Goal: Information Seeking & Learning: Learn about a topic

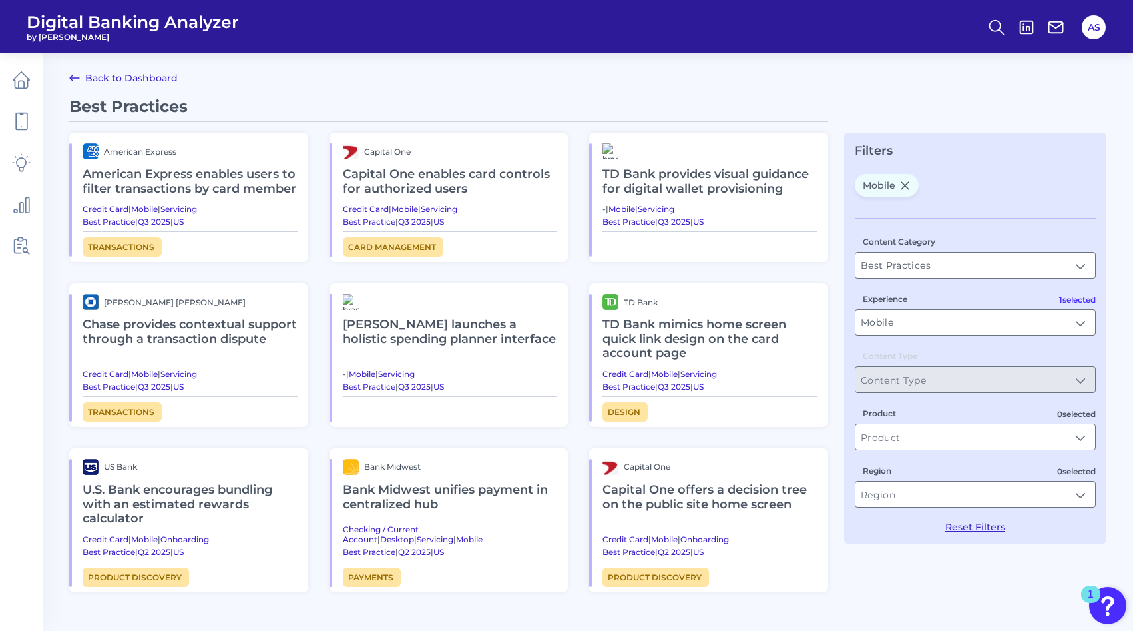
scroll to position [48, 0]
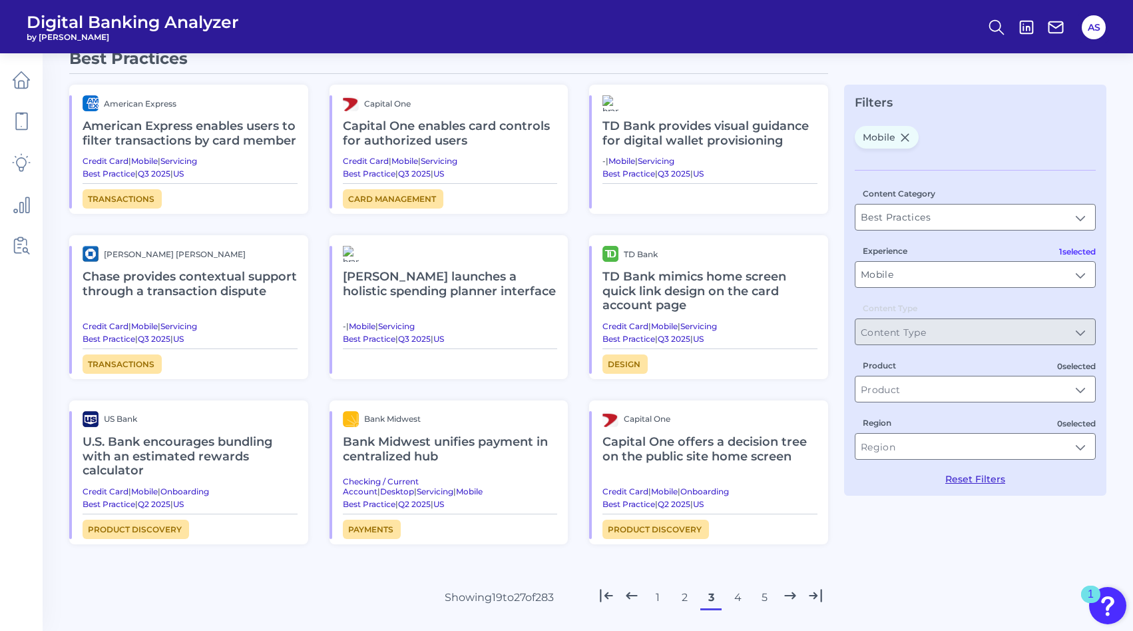
click at [109, 22] on span "Digital Banking Analyzer" at bounding box center [133, 22] width 212 height 20
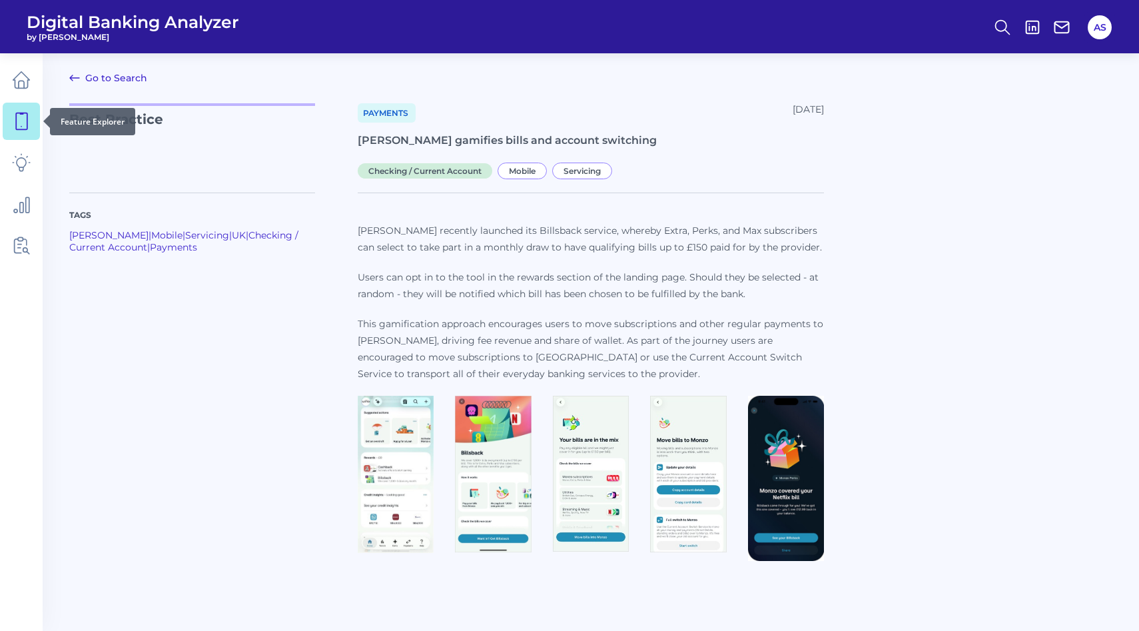
click at [27, 125] on icon at bounding box center [21, 121] width 11 height 17
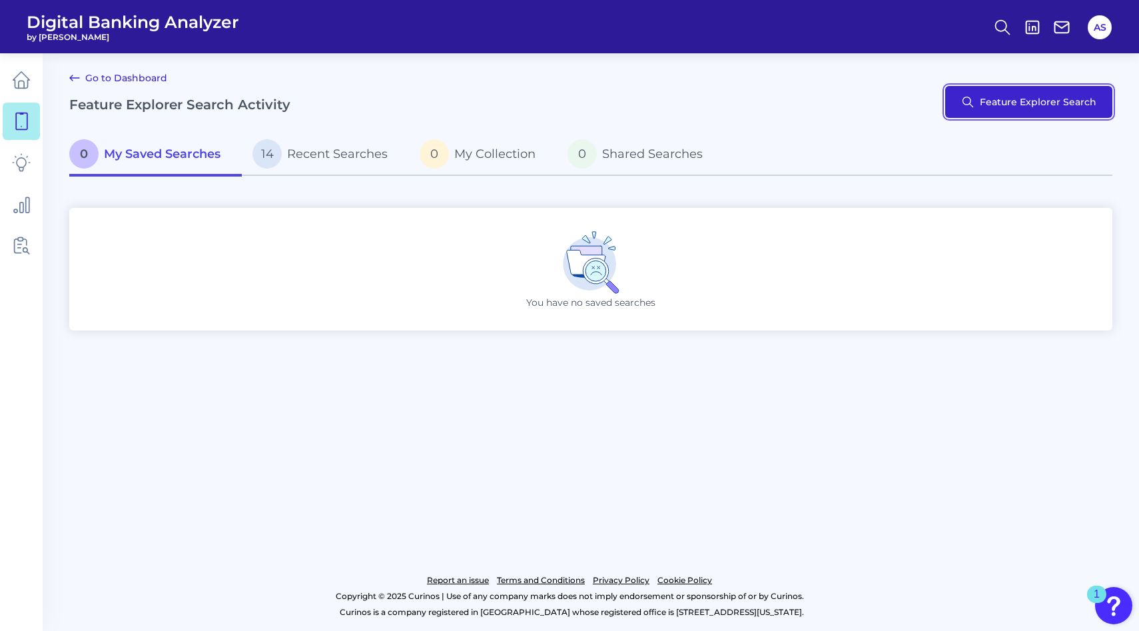
click at [1007, 105] on button "Feature Explorer Search" at bounding box center [1028, 102] width 167 height 32
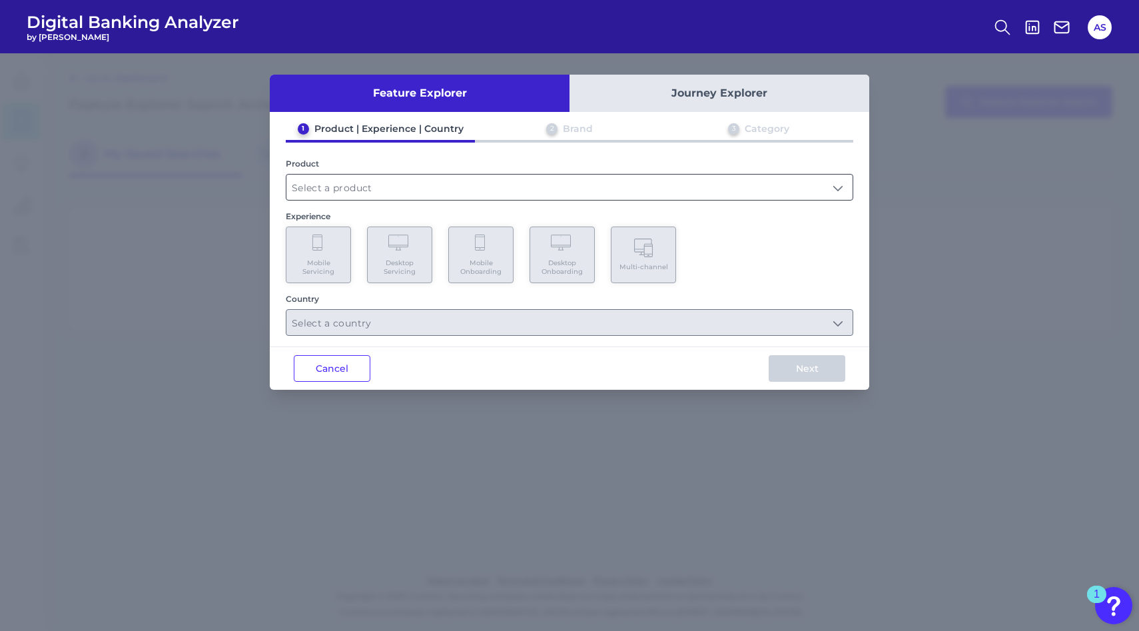
click at [342, 185] on input "text" at bounding box center [569, 186] width 566 height 25
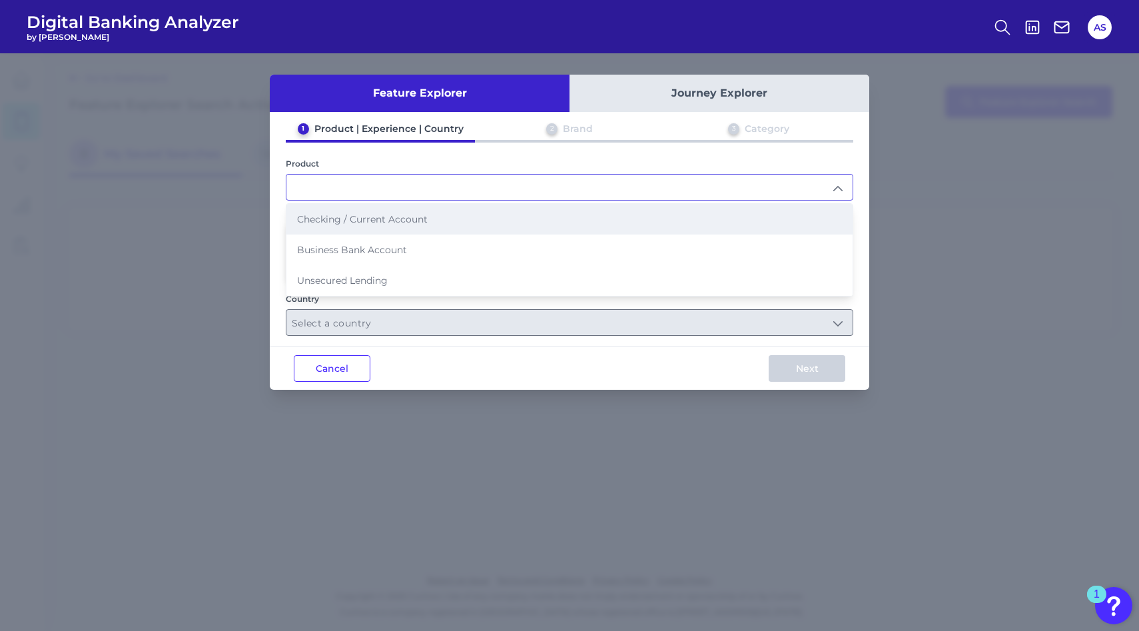
click at [346, 216] on span "Checking / Current Account" at bounding box center [362, 219] width 131 height 12
type input "Checking / Current Account"
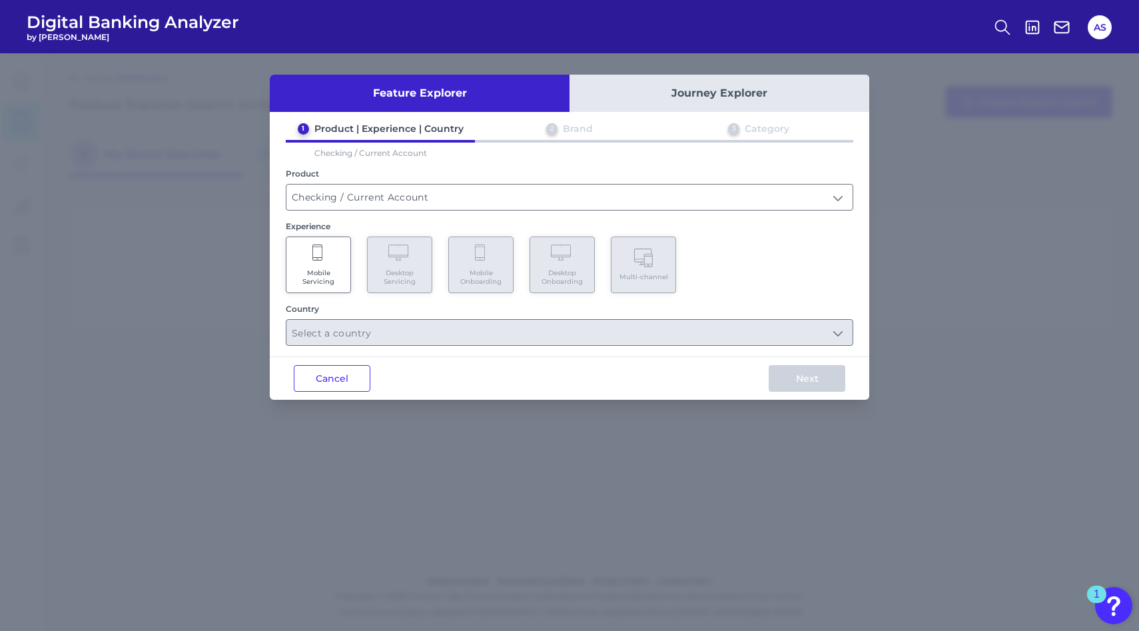
click at [331, 254] on Servicing "Mobile Servicing" at bounding box center [318, 264] width 65 height 57
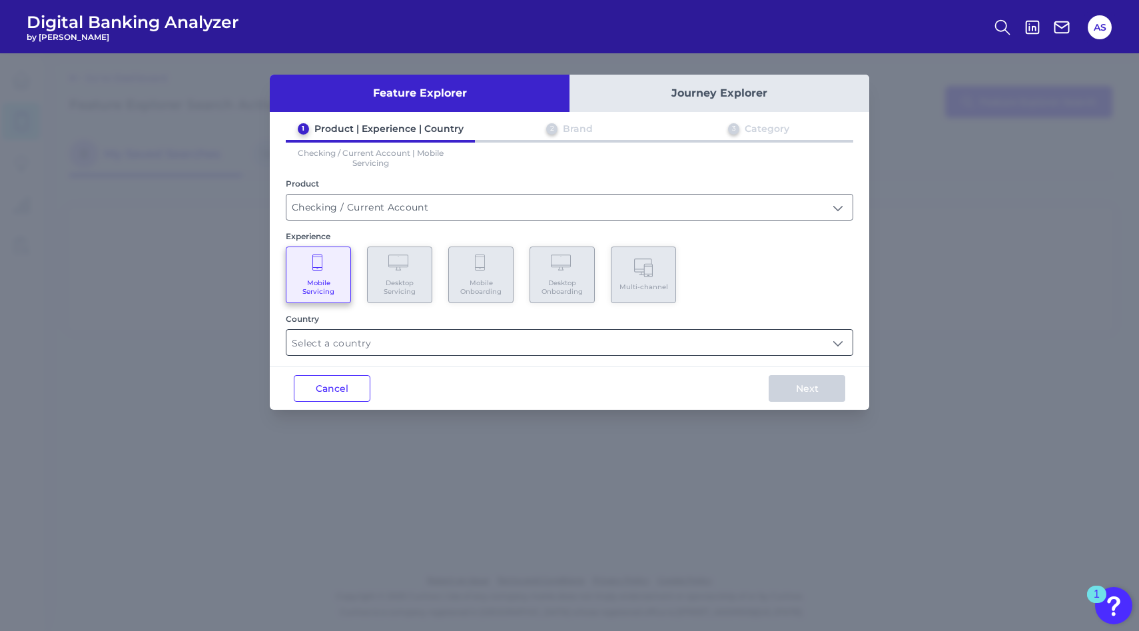
click at [353, 342] on input "text" at bounding box center [569, 342] width 566 height 25
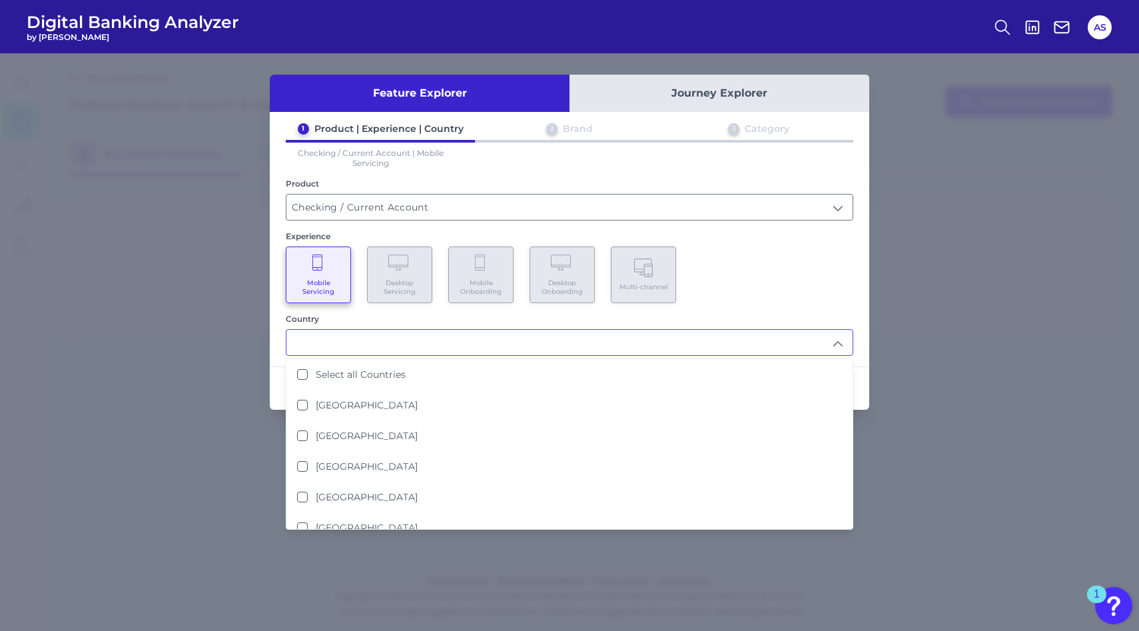
type input "b"
click at [379, 231] on div "Experience" at bounding box center [569, 236] width 567 height 10
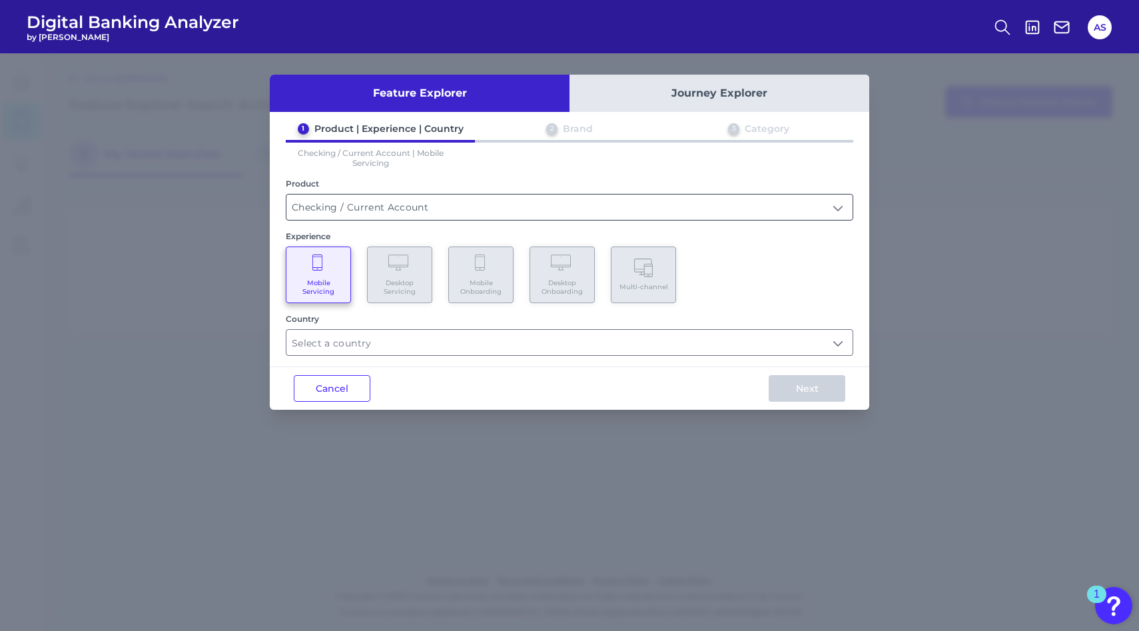
click at [372, 202] on input "Checking / Current Account" at bounding box center [569, 206] width 566 height 25
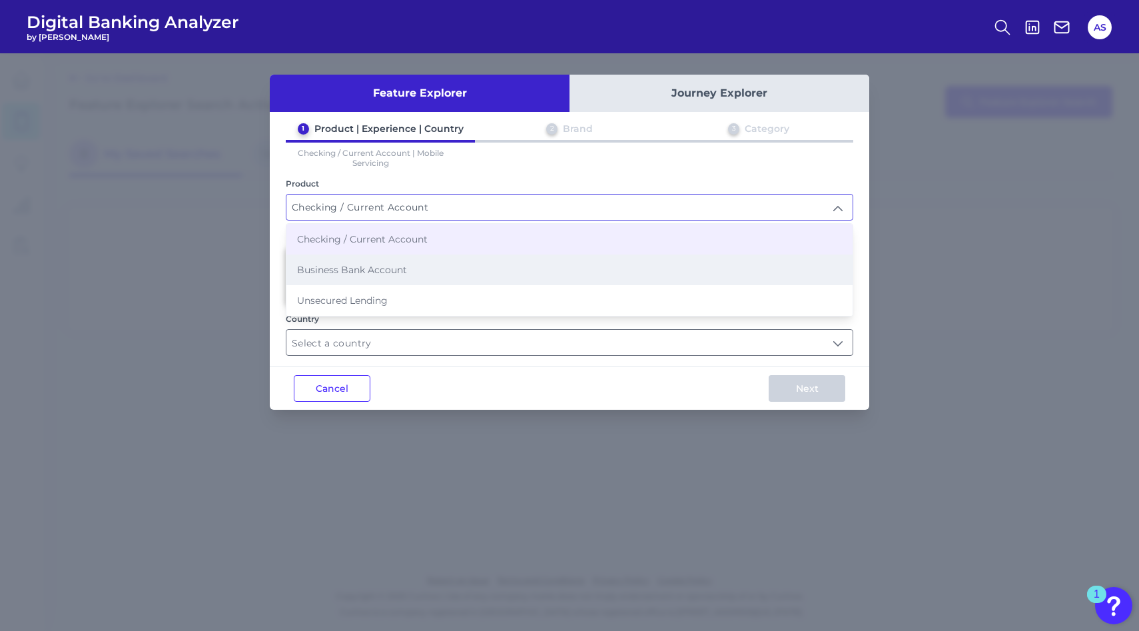
click at [353, 265] on span "Business Bank Account" at bounding box center [352, 270] width 110 height 12
type input "Business Bank Account"
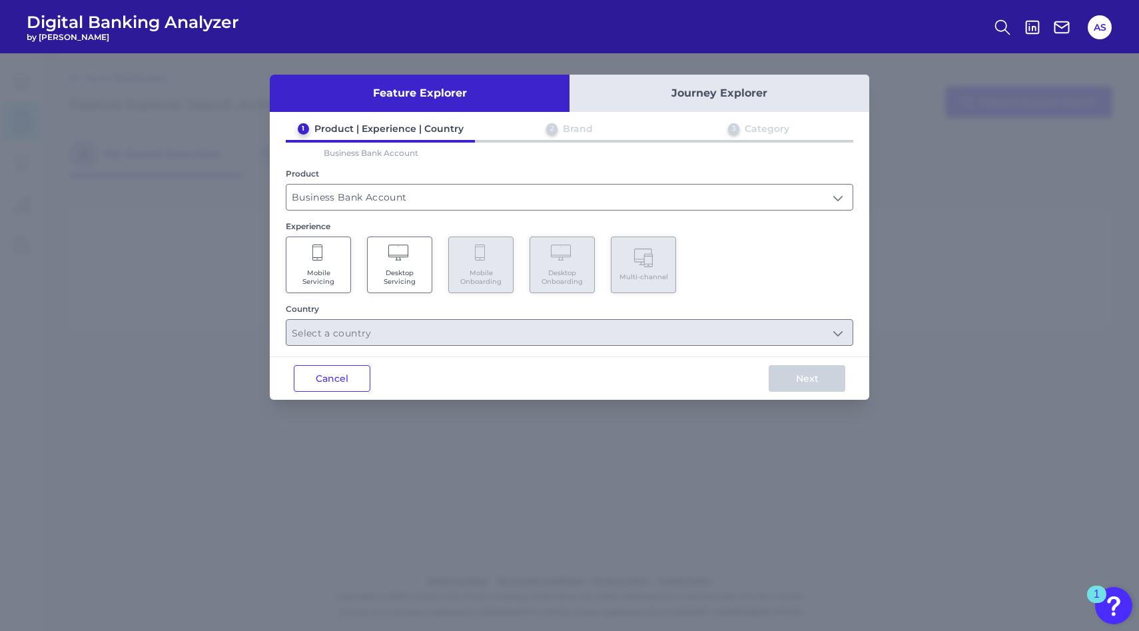
click at [307, 258] on Servicing "Mobile Servicing" at bounding box center [318, 264] width 65 height 57
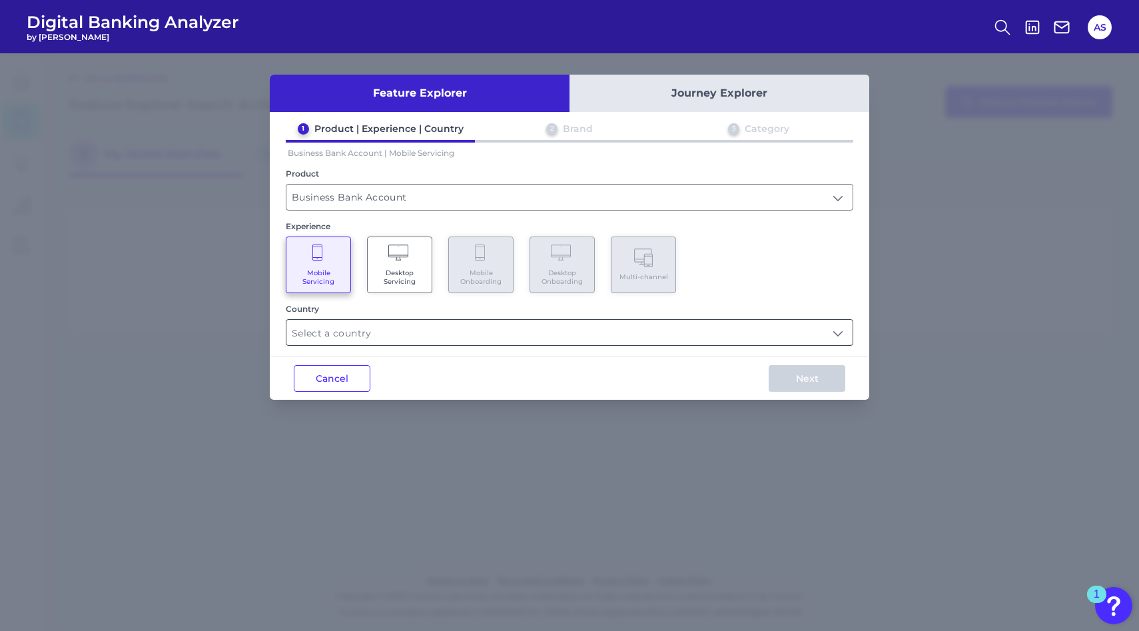
click at [333, 342] on input "text" at bounding box center [569, 332] width 566 height 25
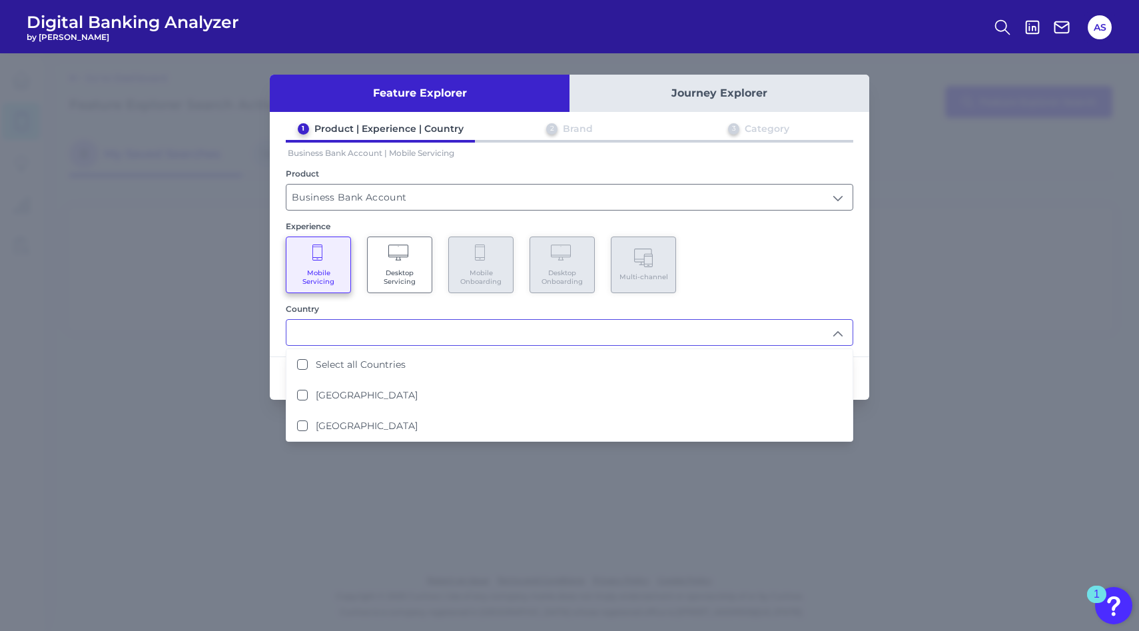
type input "b"
click at [393, 280] on span "Desktop Servicing" at bounding box center [399, 276] width 51 height 17
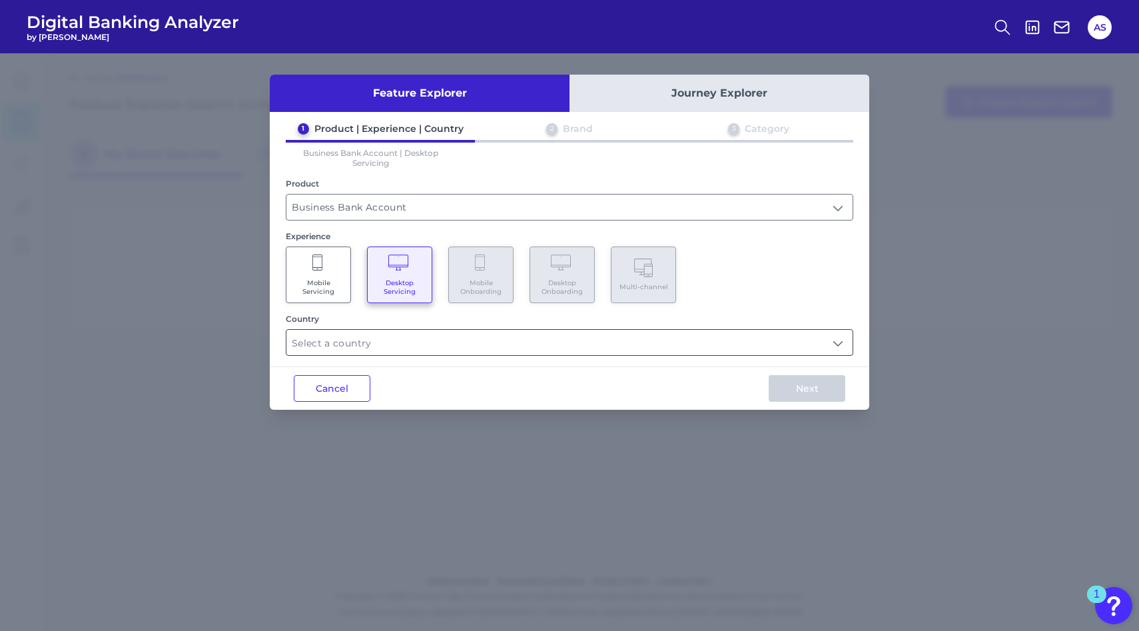
click at [364, 342] on input "text" at bounding box center [569, 342] width 566 height 25
type input "b"
click at [375, 207] on input "Business Bank Account" at bounding box center [569, 206] width 566 height 25
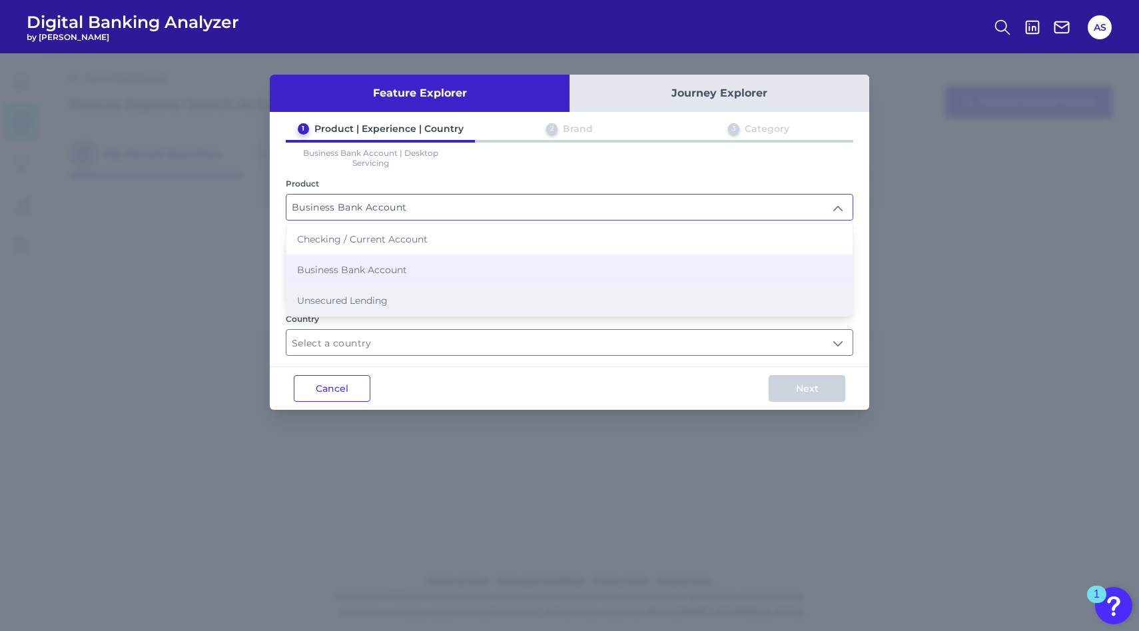
click at [366, 294] on span "Unsecured Lending" at bounding box center [342, 300] width 91 height 12
type input "Unsecured Lending"
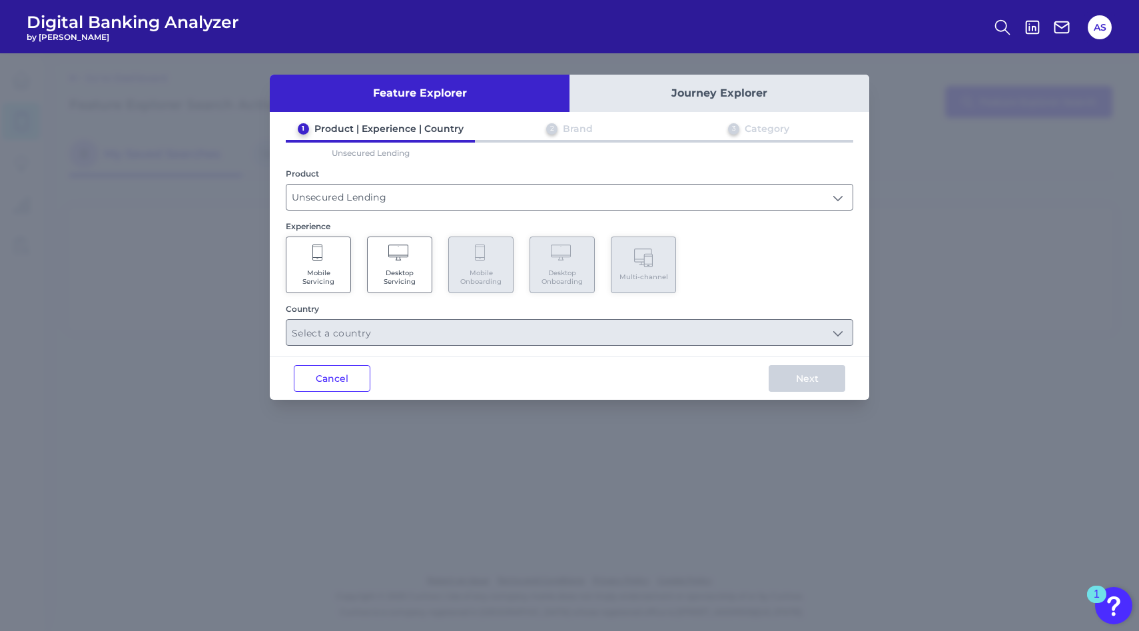
type input "Select all Countries"
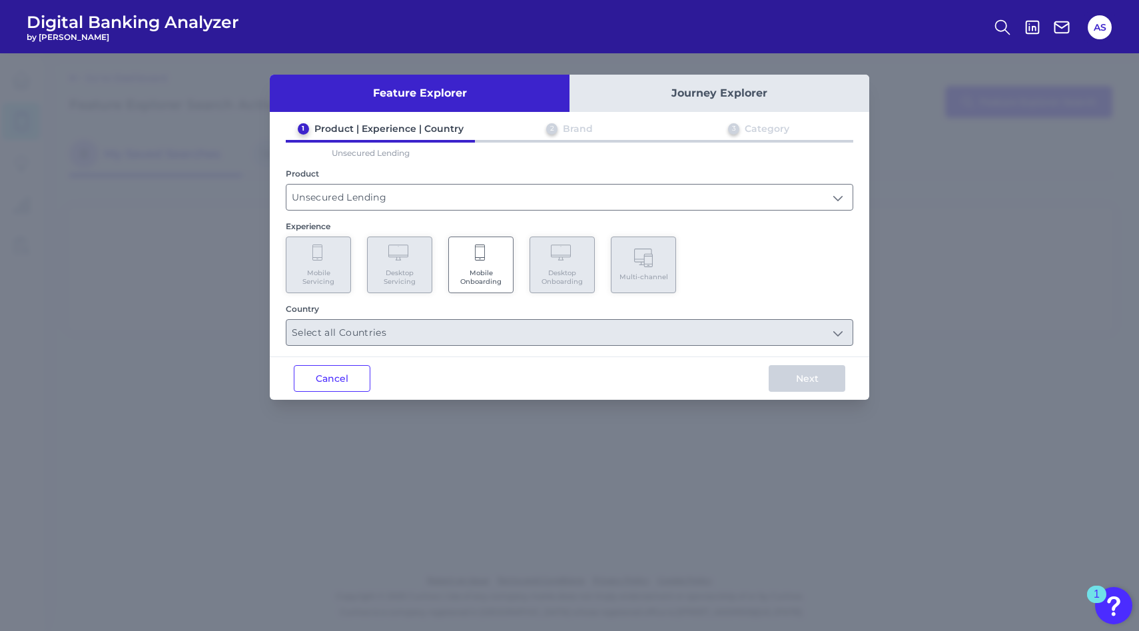
click at [491, 270] on span "Mobile Onboarding" at bounding box center [480, 276] width 51 height 17
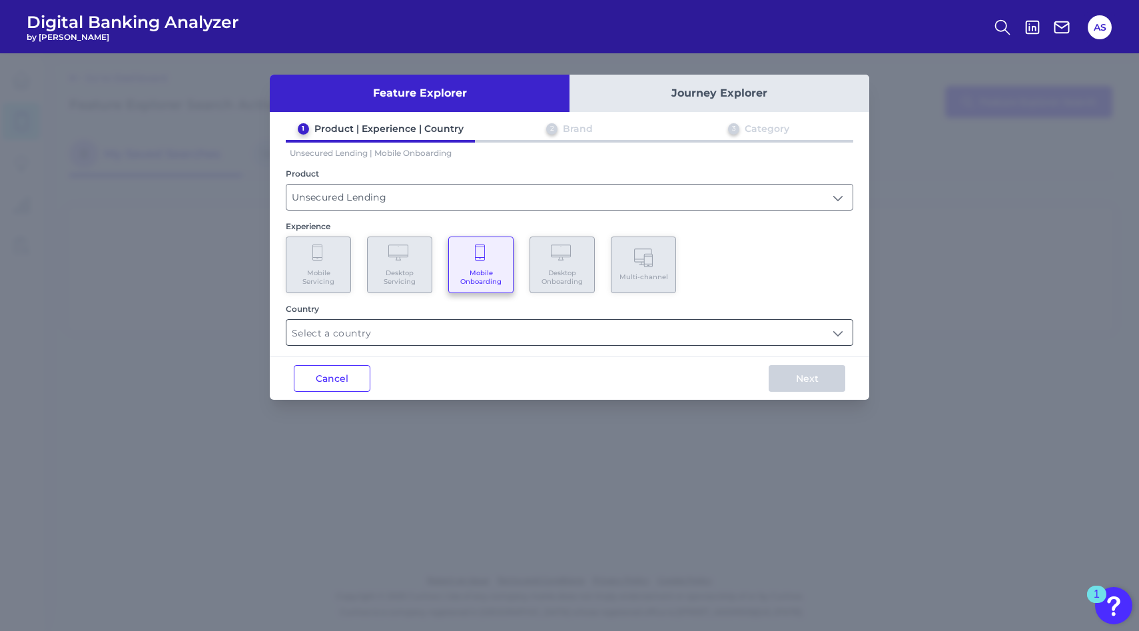
click at [352, 334] on input "text" at bounding box center [569, 332] width 566 height 25
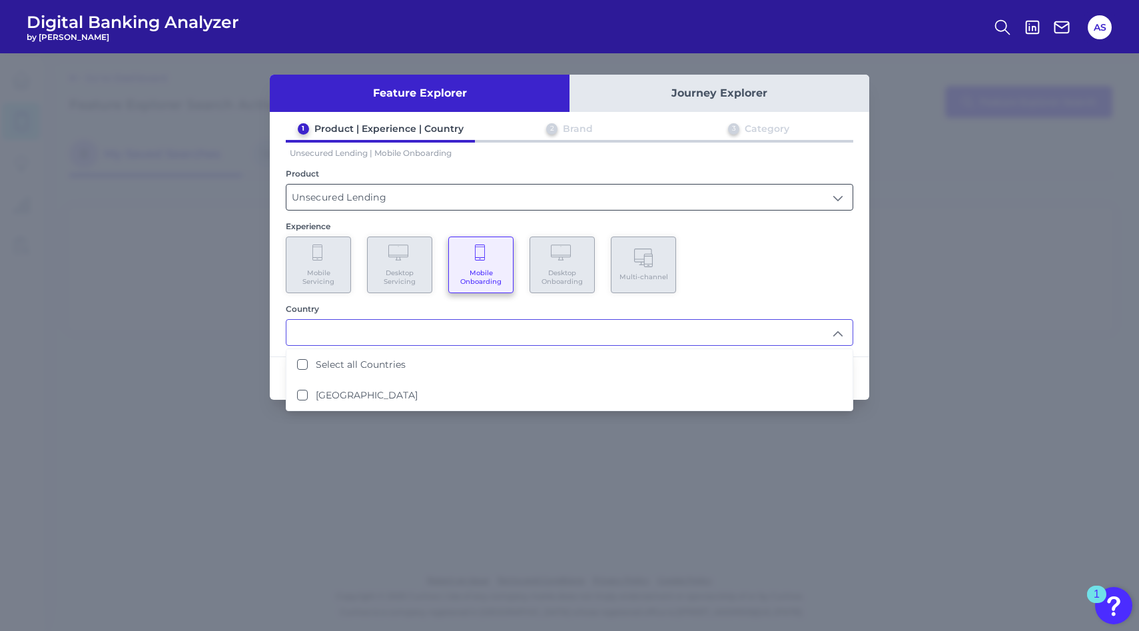
click at [359, 197] on input "Unsecured Lending" at bounding box center [569, 196] width 566 height 25
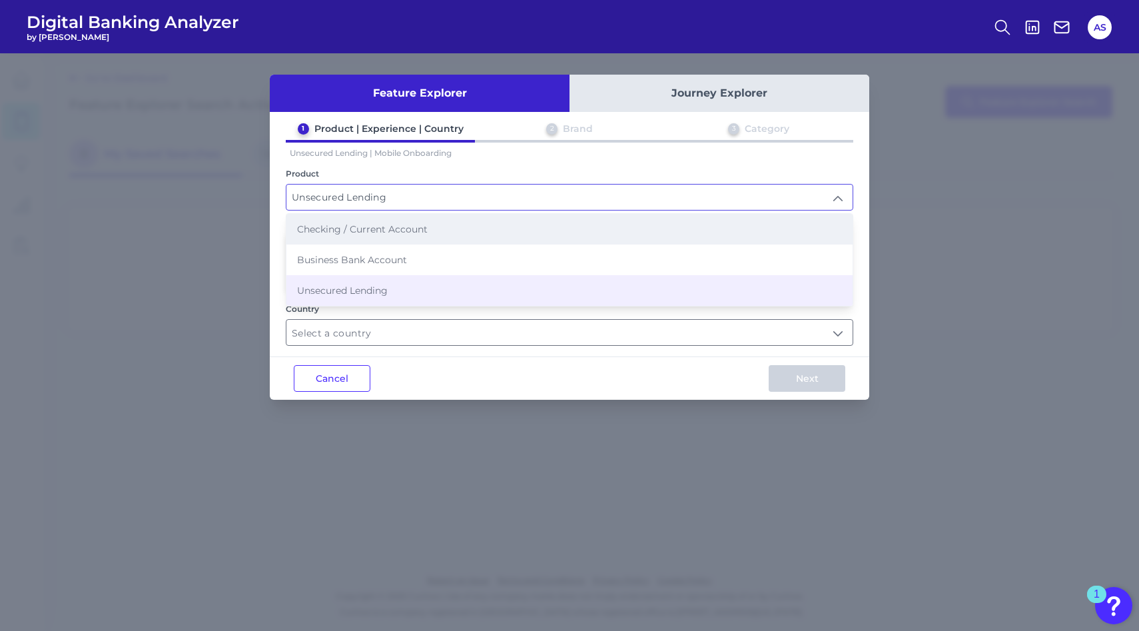
click at [358, 229] on span "Checking / Current Account" at bounding box center [362, 229] width 131 height 12
type input "Checking / Current Account"
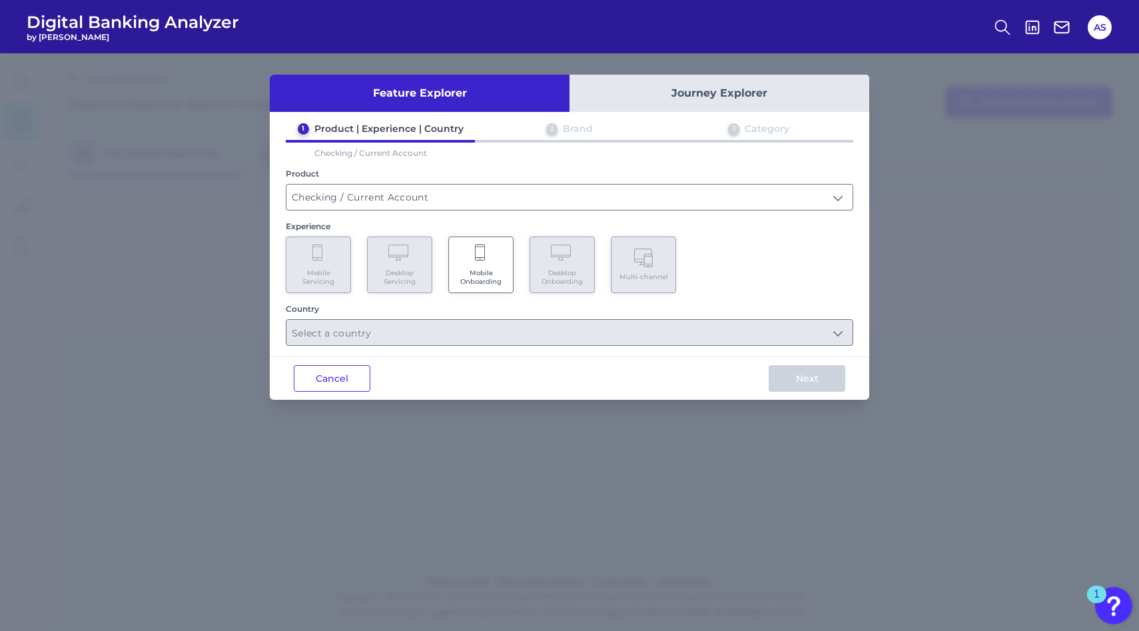
type input "Select all Countries"
click at [328, 268] on span "Mobile Servicing" at bounding box center [318, 276] width 51 height 17
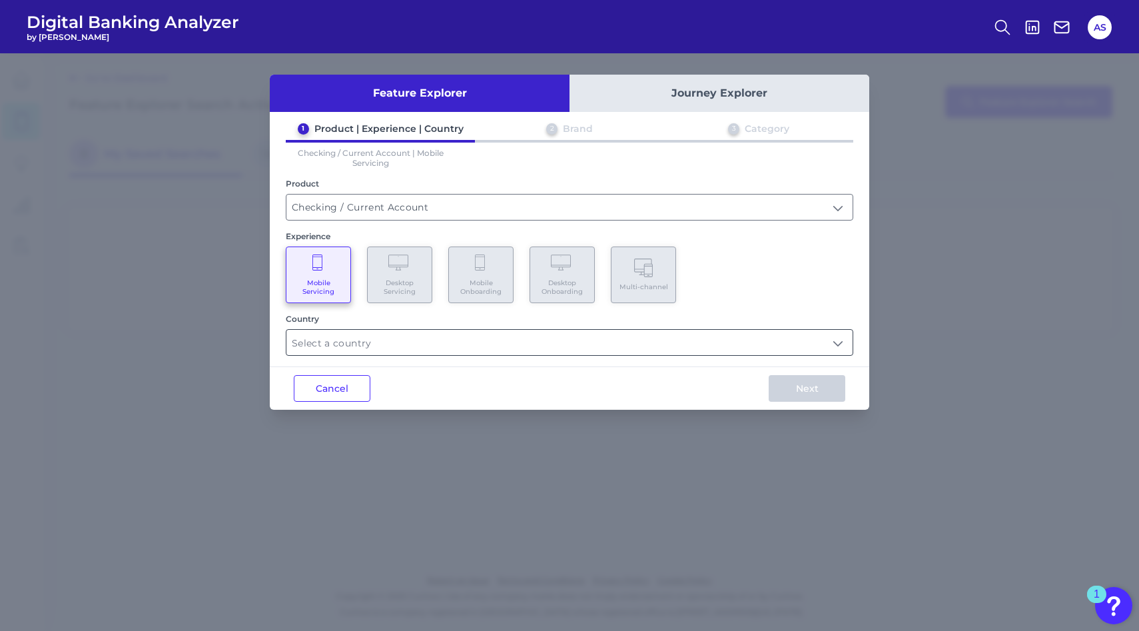
click at [358, 348] on input "text" at bounding box center [569, 342] width 566 height 25
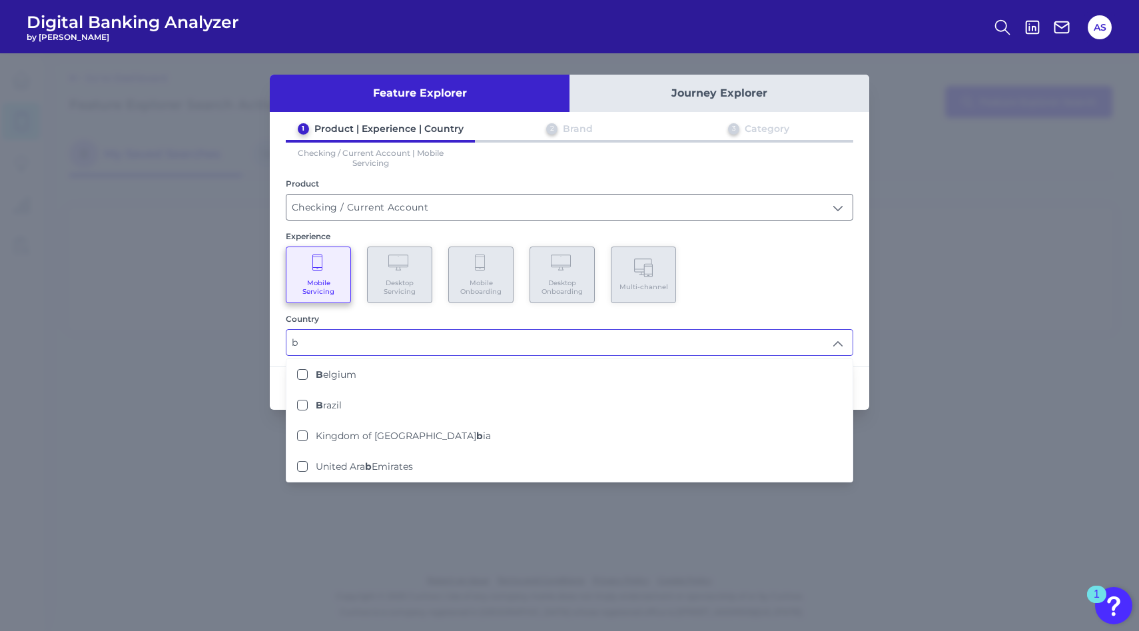
type input "b"
click at [191, 353] on div "Feature Explorer Journey Explorer 1 Product | Experience | Country 2 Brand 3 Ca…" at bounding box center [569, 341] width 1139 height 577
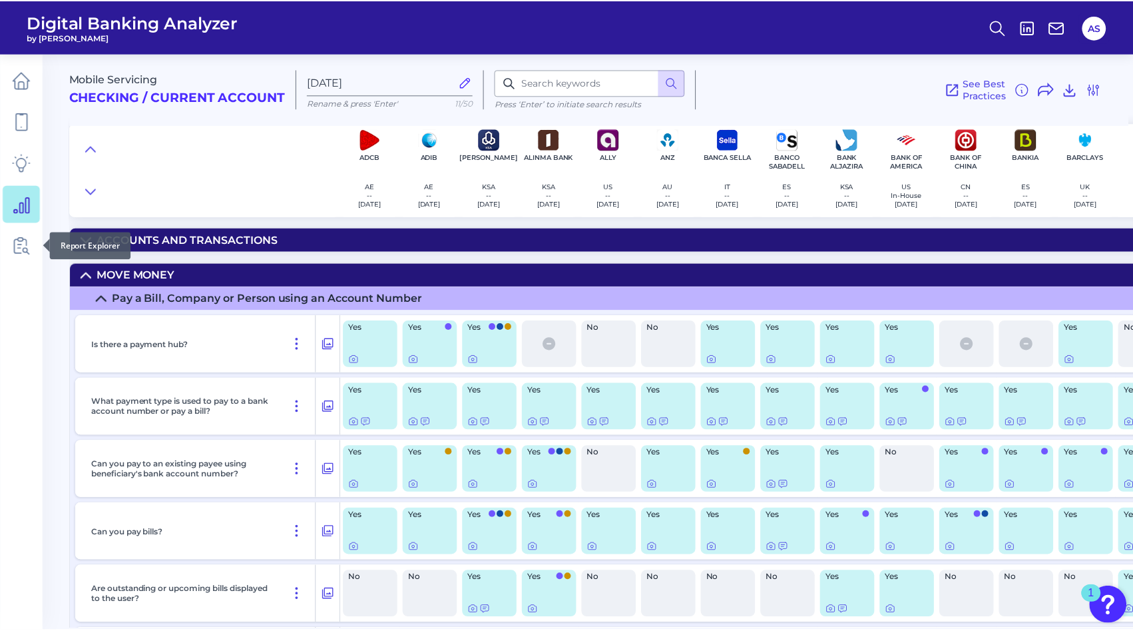
scroll to position [325, 0]
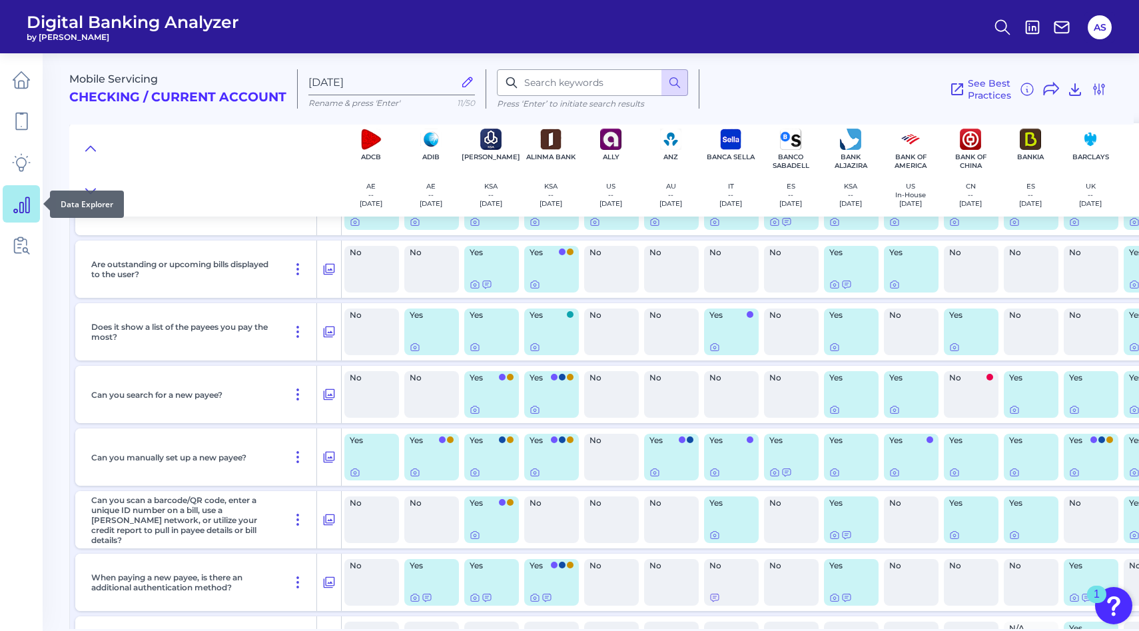
click at [21, 209] on icon at bounding box center [21, 203] width 19 height 19
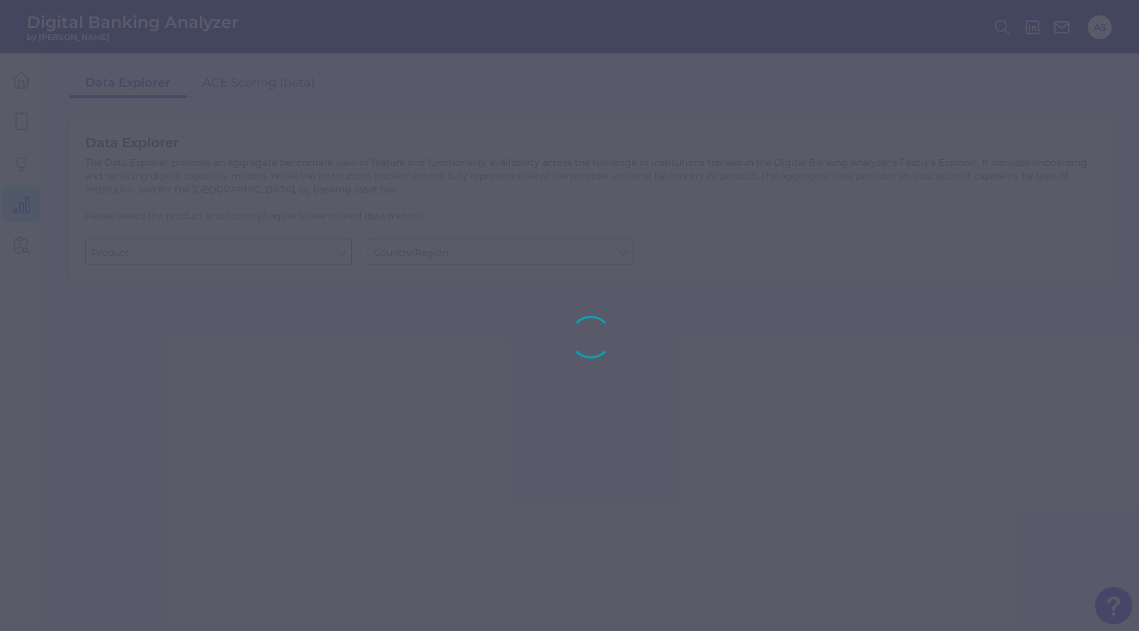
type input "Business Bank Account"
type input "United States"
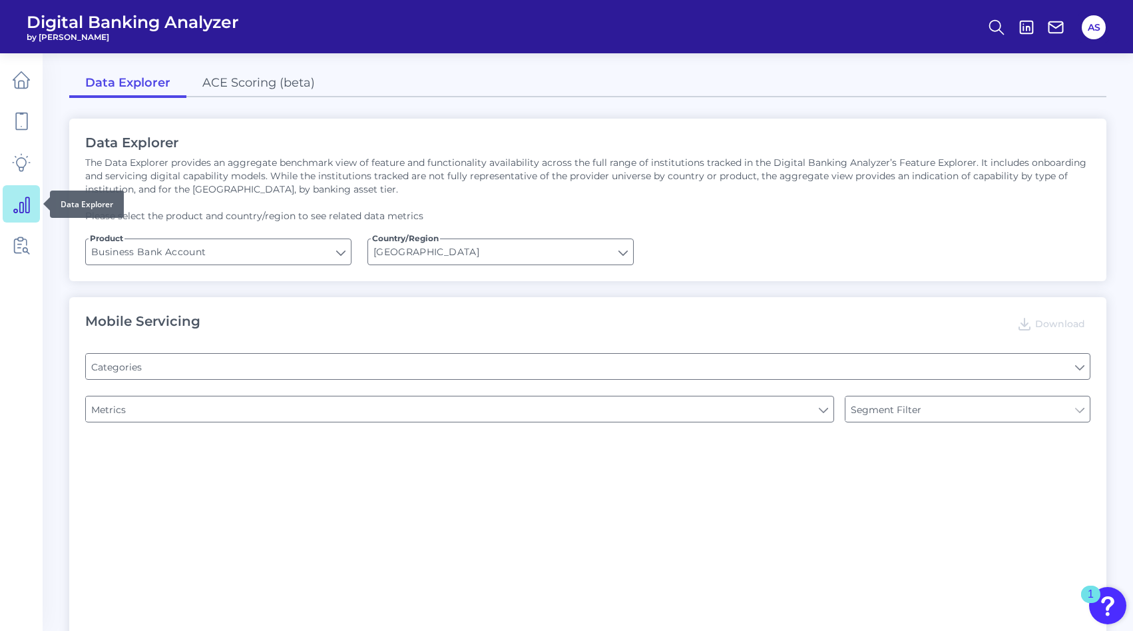
type input "Pre-login Features"
type input "Type of Institution"
type input "Channel"
type input "Type of Institution"
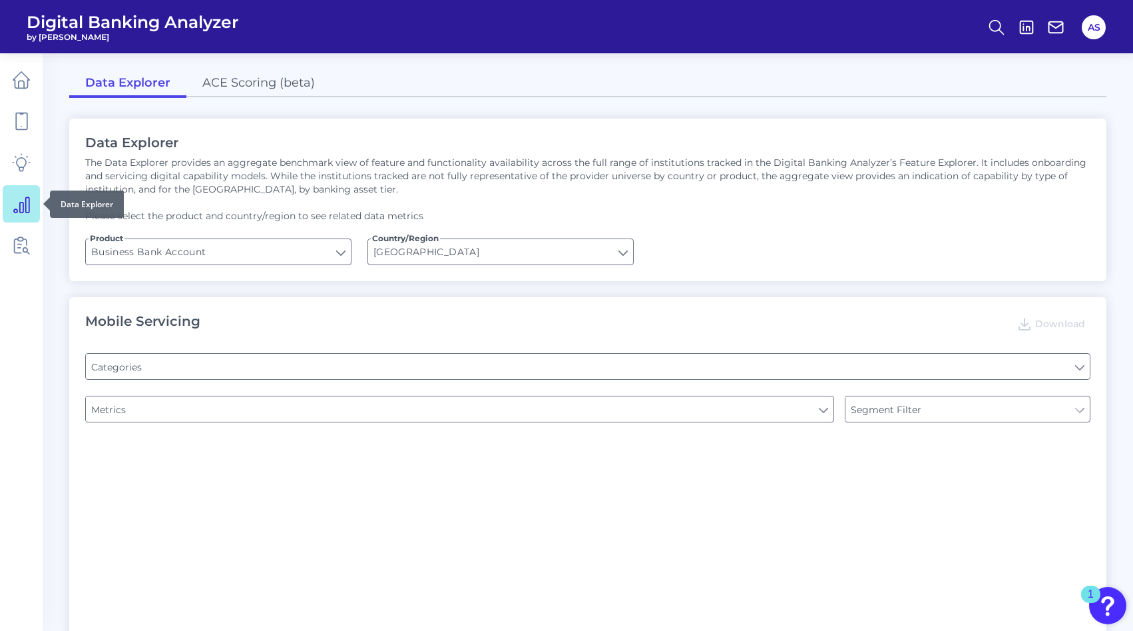
type input "Login"
type input "Upon opening the app are users immediately prompted to use Touch/Face ID to log…"
type input "Can you apply for the PRODUCT as a new to brand customer on ANY digital channel?"
type input "Does it offer third-party single sign on?"
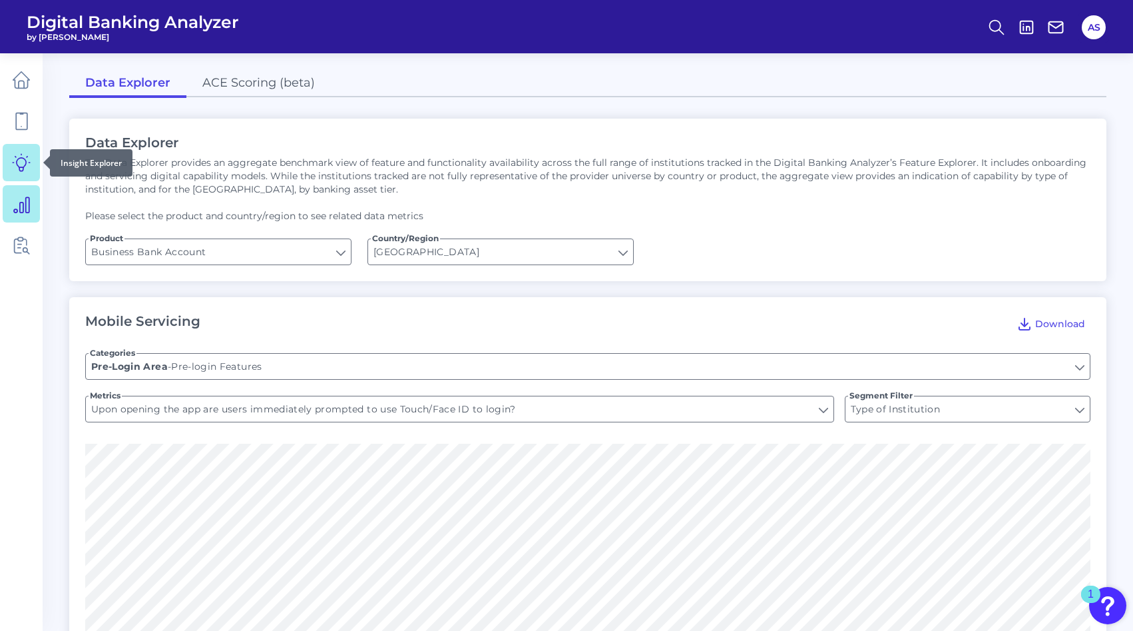
click at [24, 153] on icon at bounding box center [21, 162] width 19 height 19
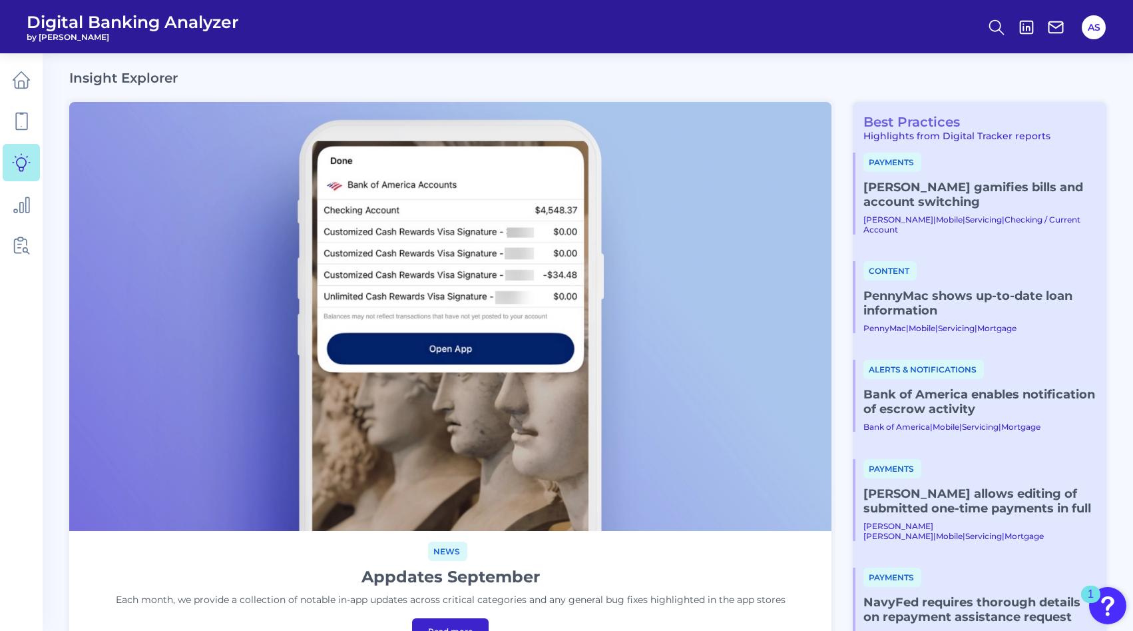
click at [899, 125] on link "Best Practices" at bounding box center [906, 122] width 107 height 16
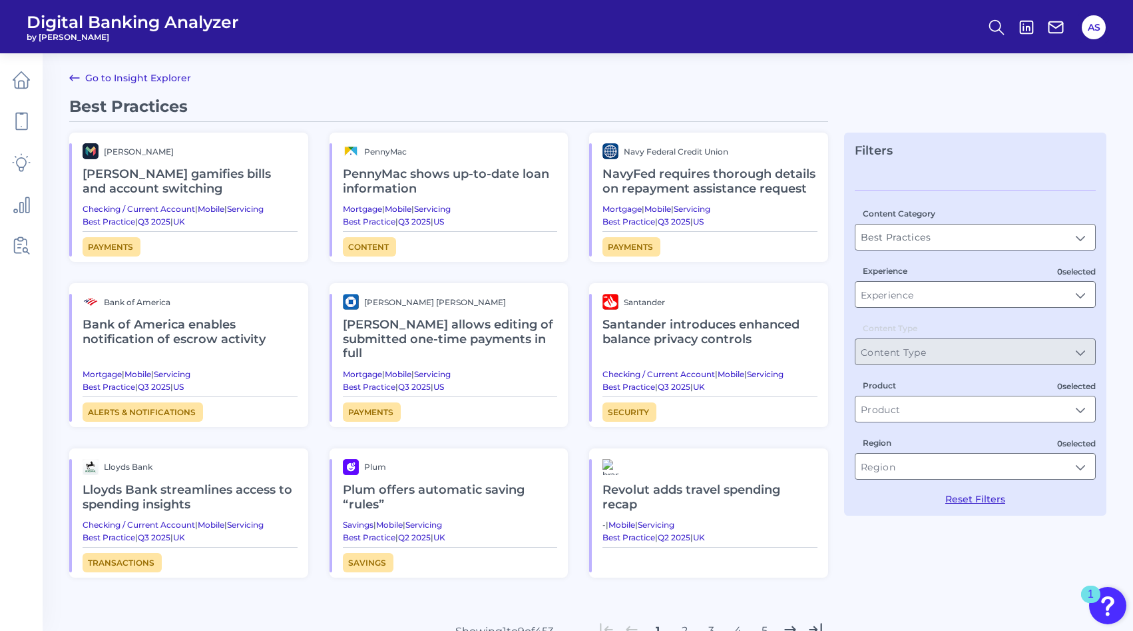
click at [531, 69] on main "Go to Insight Explorer Best Practices Monzo Monzo gamifies bills and account sw…" at bounding box center [566, 378] width 1133 height 757
click at [633, 334] on h2 "Santander introduces enhanced balance privacy controls" at bounding box center [710, 332] width 215 height 45
click at [419, 327] on h2 "Chase allows editing of submitted one-time payments in full" at bounding box center [450, 339] width 215 height 59
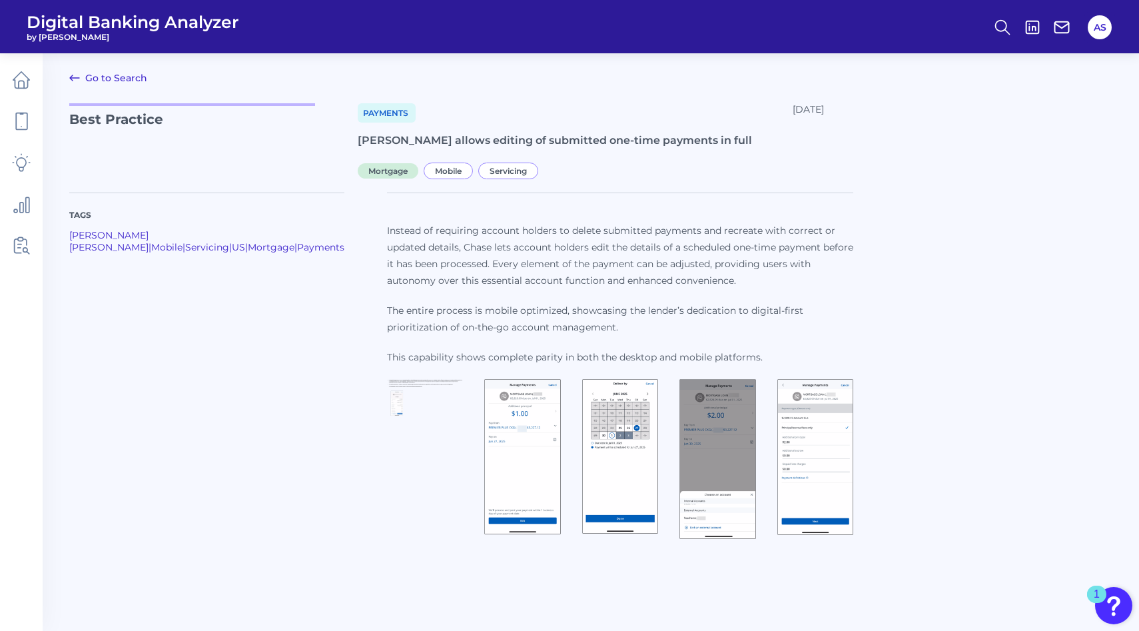
click at [507, 433] on img at bounding box center [522, 457] width 76 height 156
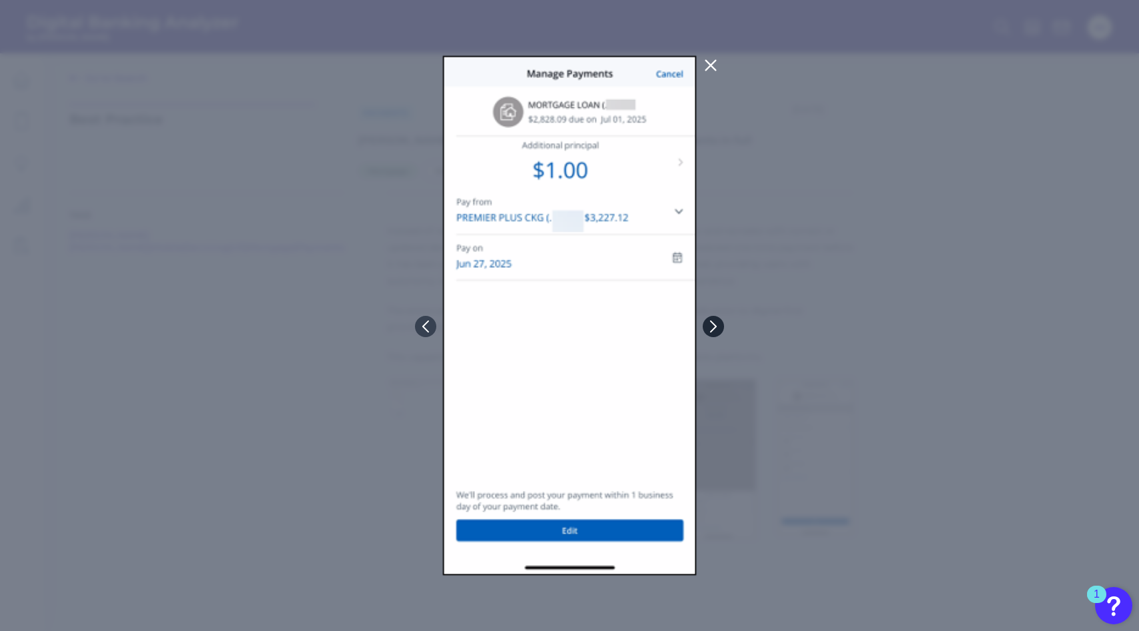
click at [714, 324] on icon at bounding box center [713, 326] width 12 height 12
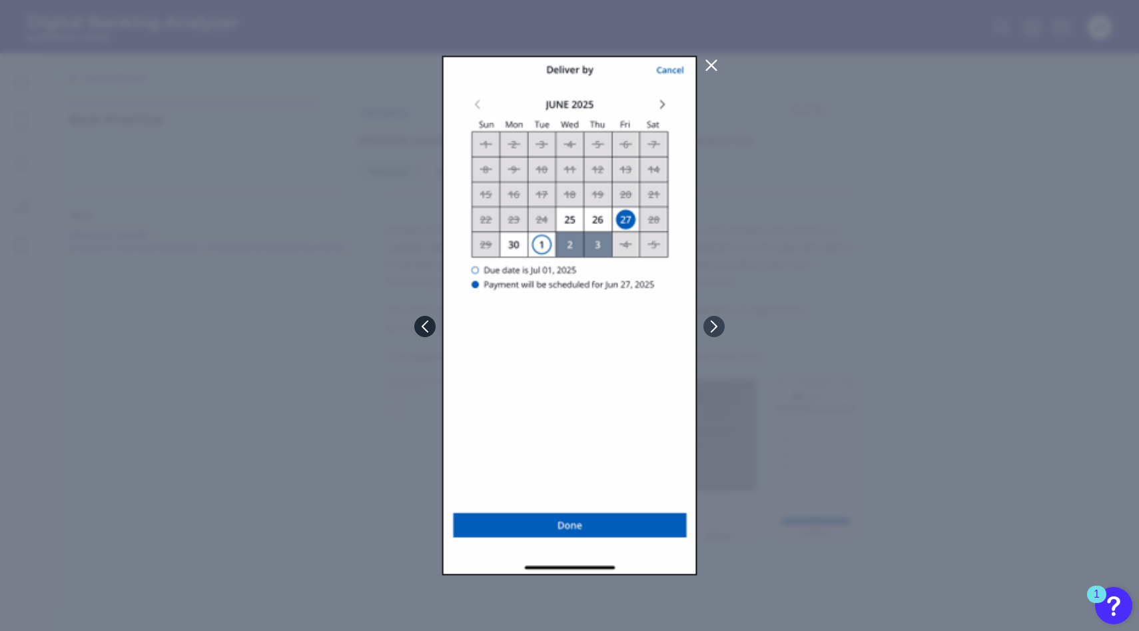
click at [428, 326] on icon at bounding box center [425, 326] width 12 height 12
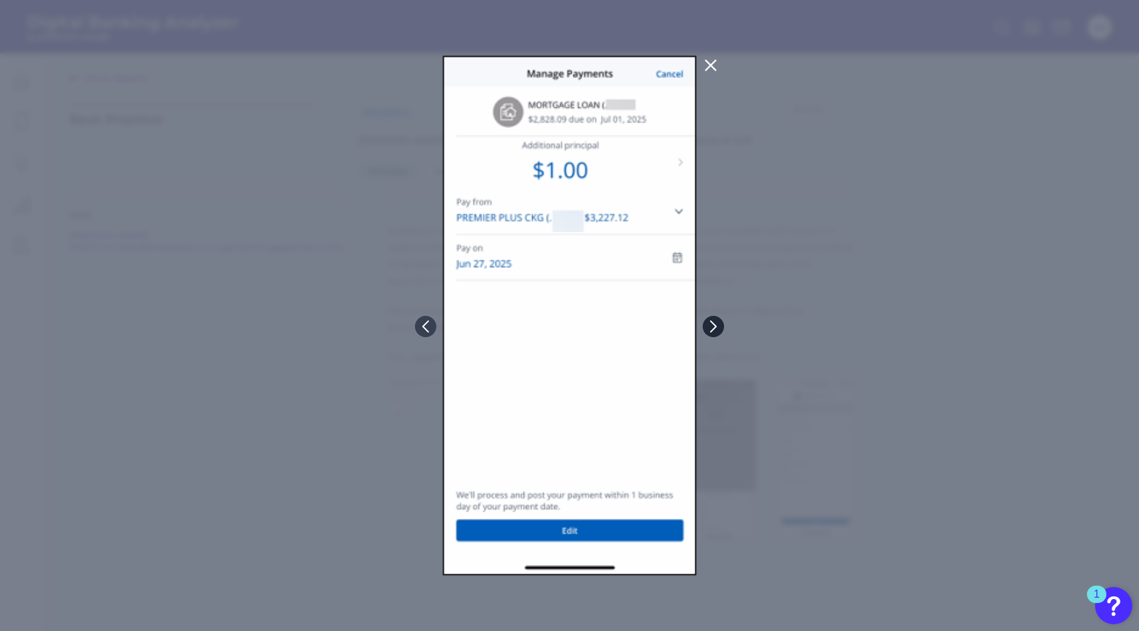
click at [712, 328] on icon at bounding box center [712, 325] width 5 height 11
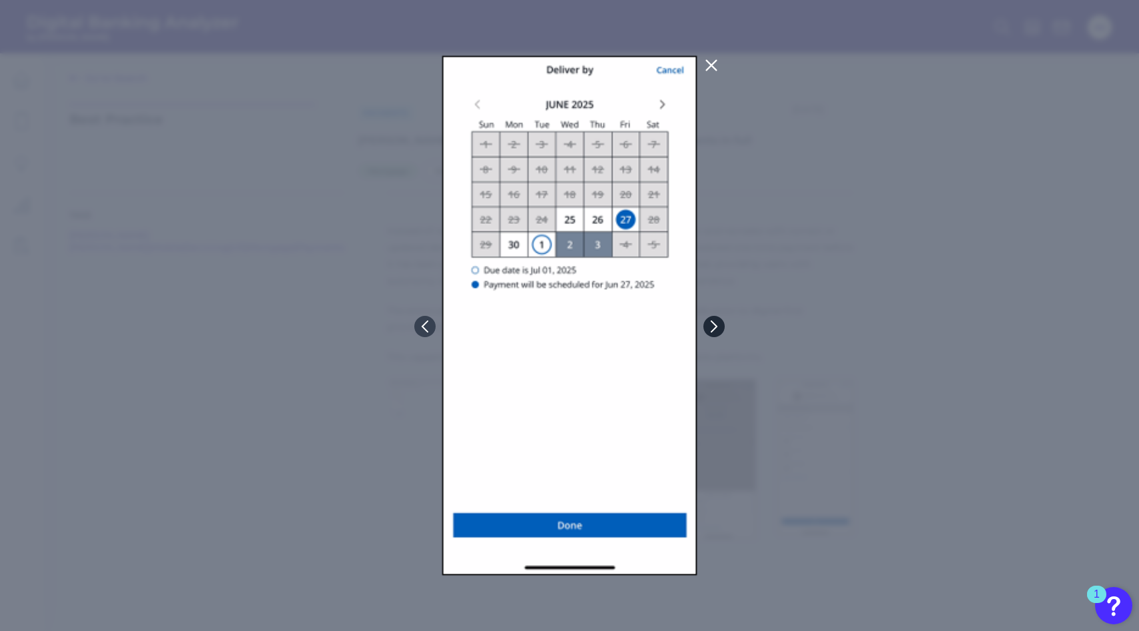
click at [710, 327] on icon at bounding box center [714, 326] width 12 height 12
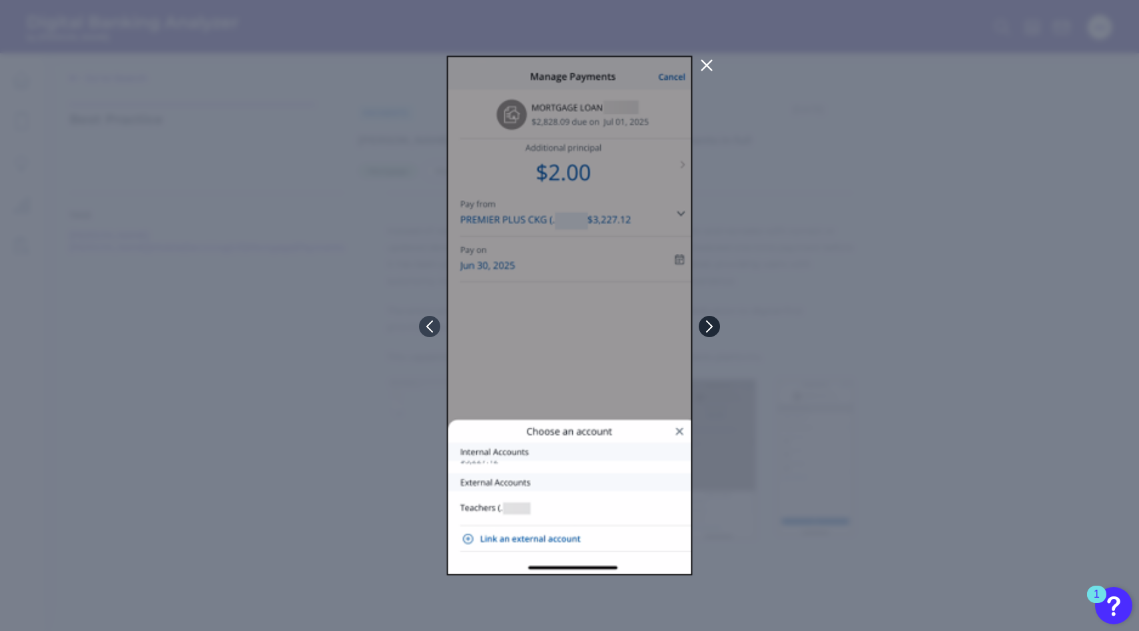
click at [704, 330] on icon at bounding box center [709, 326] width 12 height 12
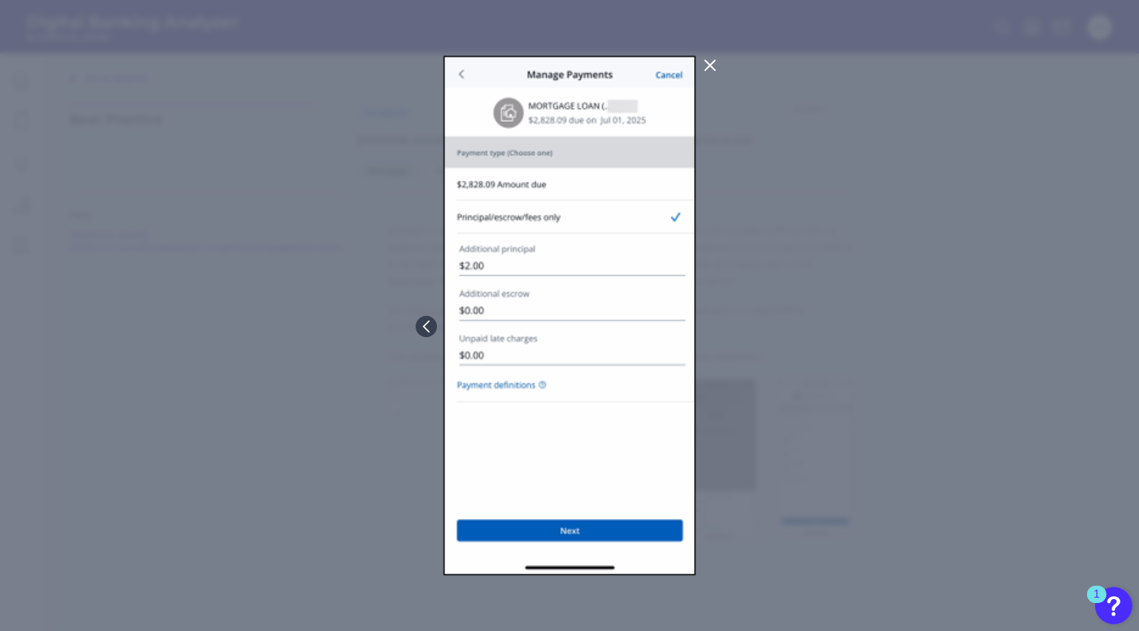
click at [704, 330] on div at bounding box center [569, 315] width 1139 height 631
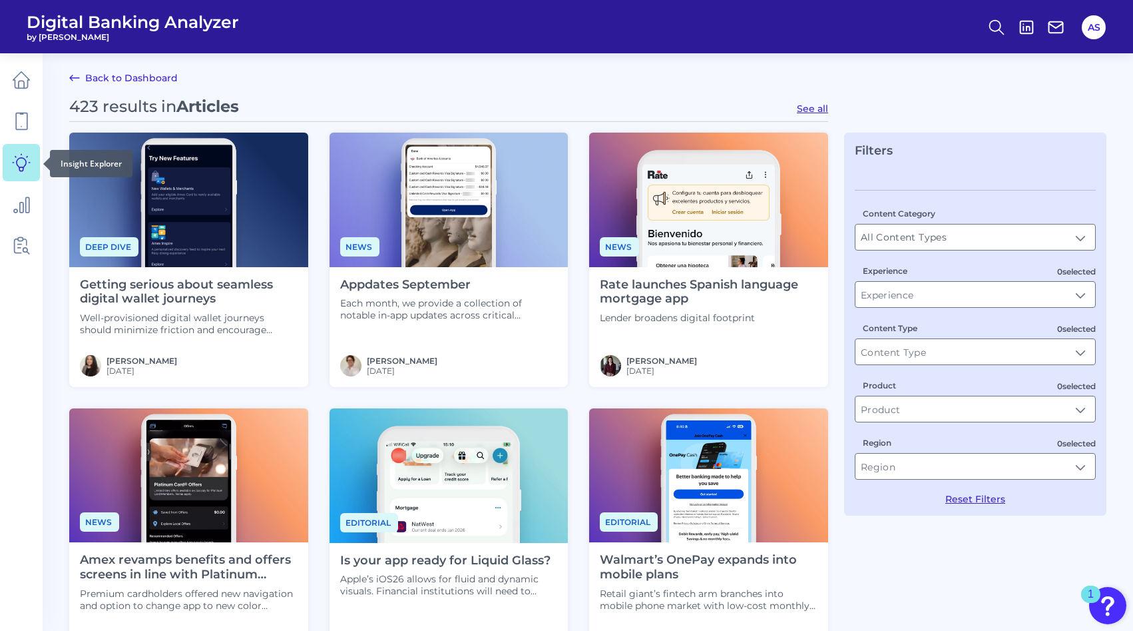
click at [15, 164] on icon at bounding box center [21, 162] width 19 height 19
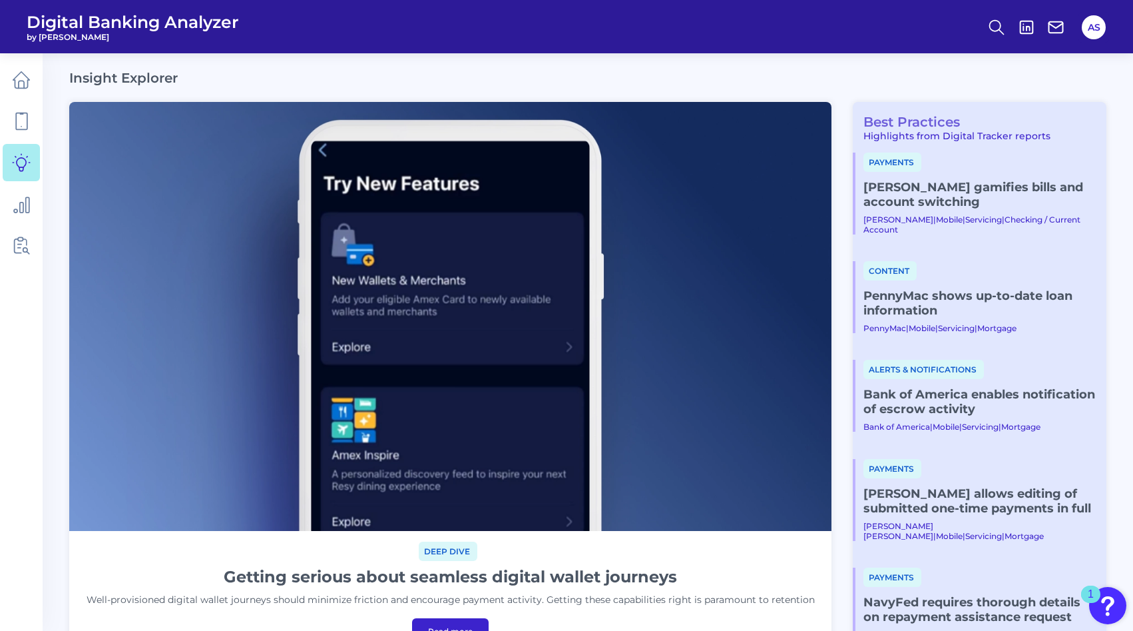
click at [932, 117] on link "Best Practices" at bounding box center [906, 122] width 107 height 16
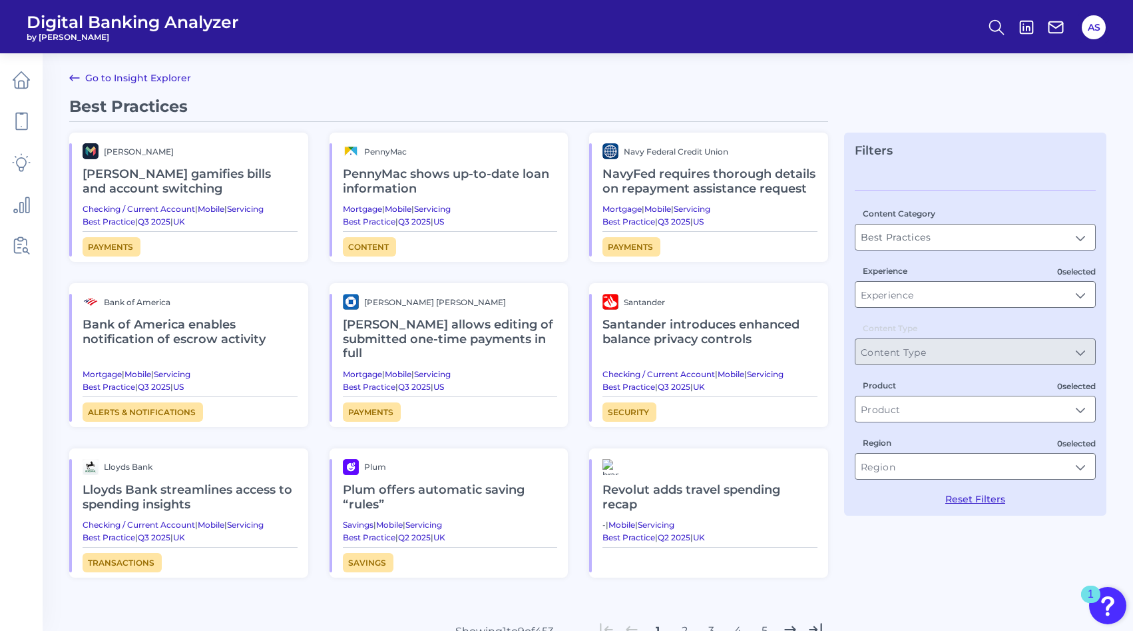
click at [141, 327] on h2 "Bank of America enables notification of escrow activity" at bounding box center [190, 332] width 215 height 45
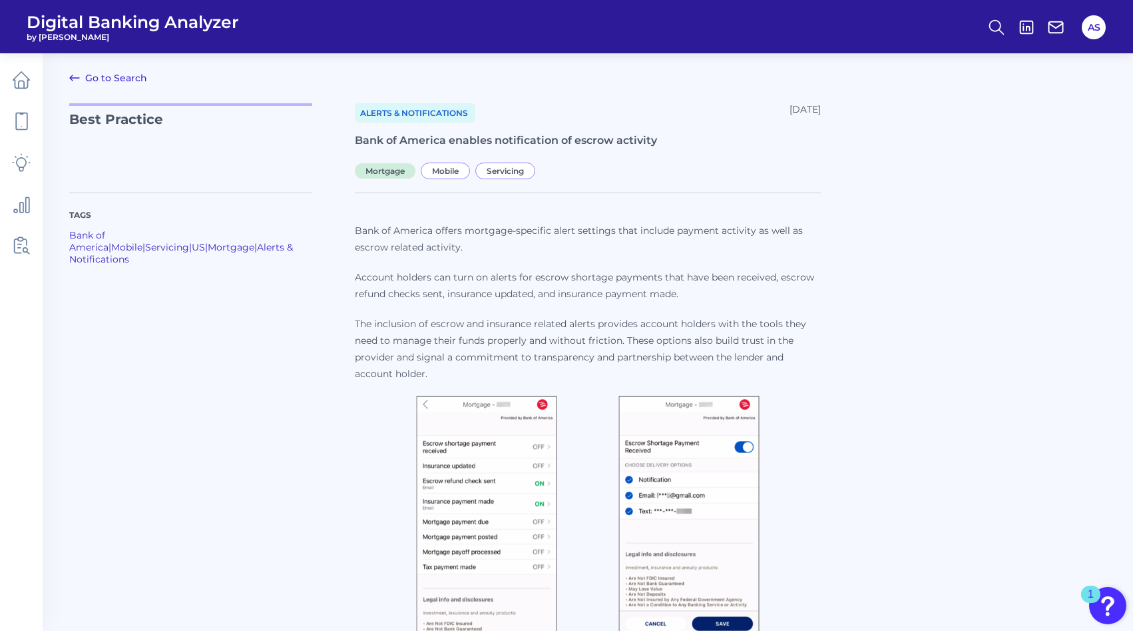
scroll to position [31, 0]
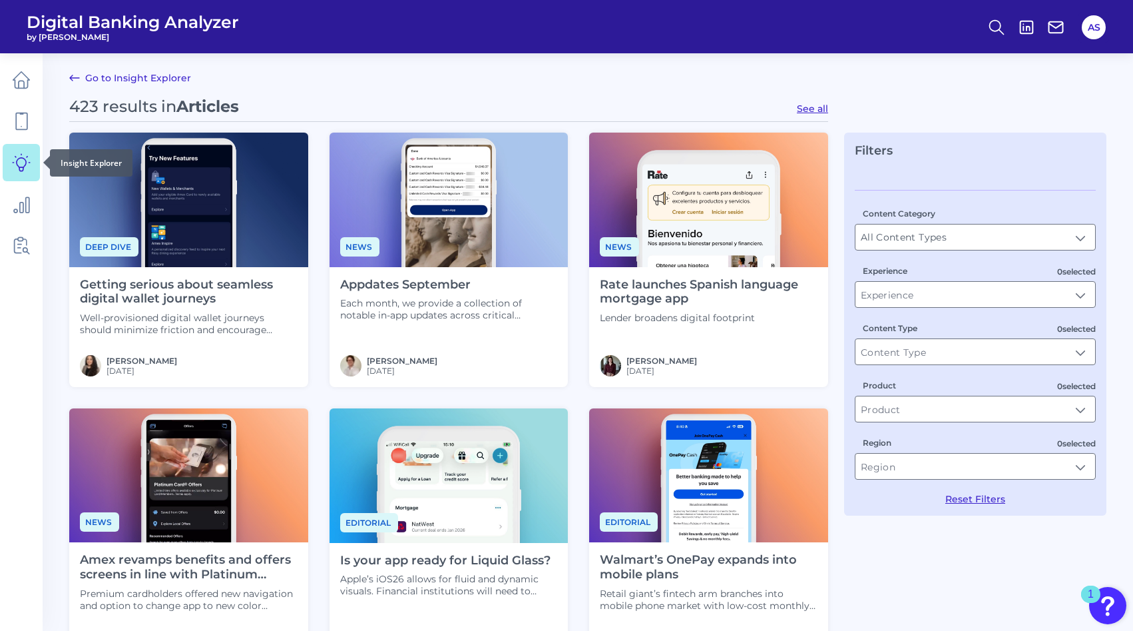
click at [31, 164] on link at bounding box center [21, 162] width 37 height 37
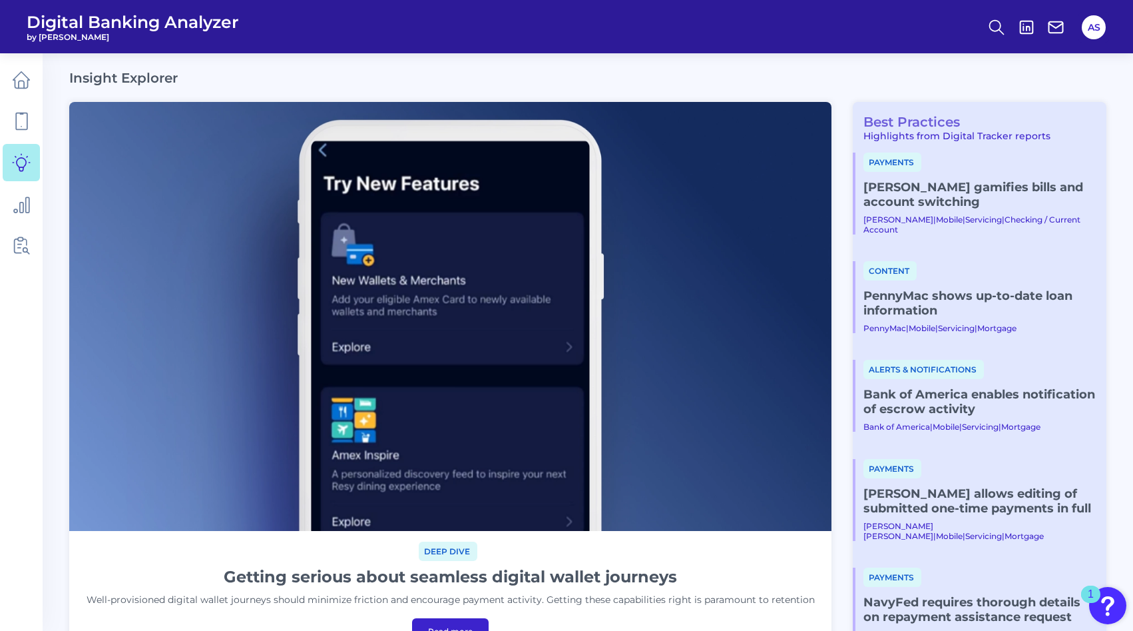
click at [926, 121] on link "Best Practices" at bounding box center [906, 122] width 107 height 16
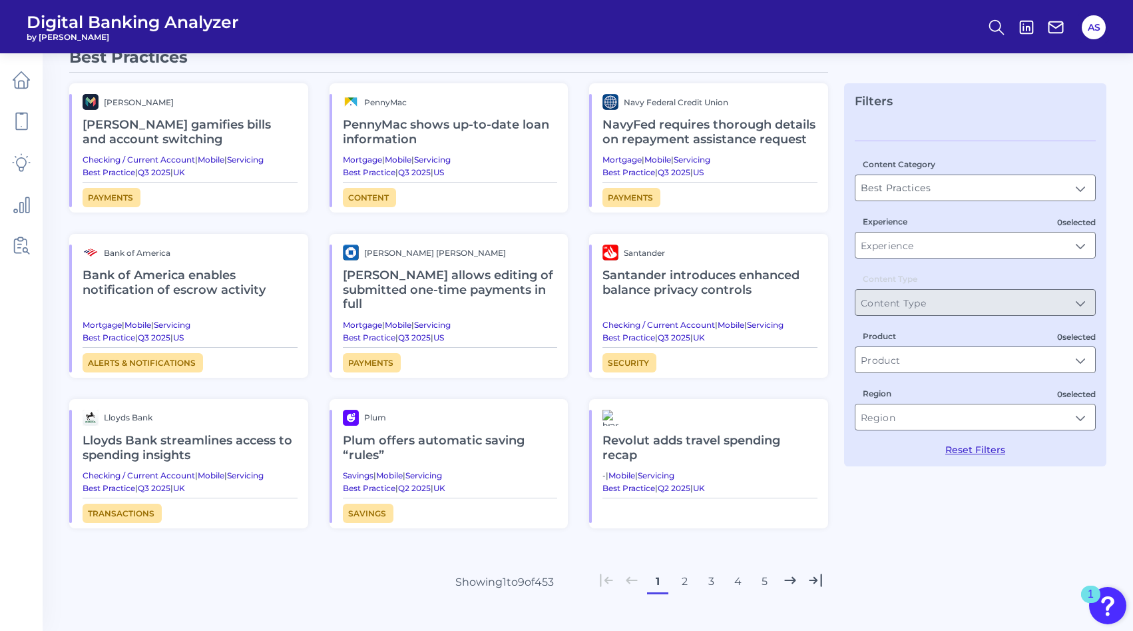
scroll to position [69, 0]
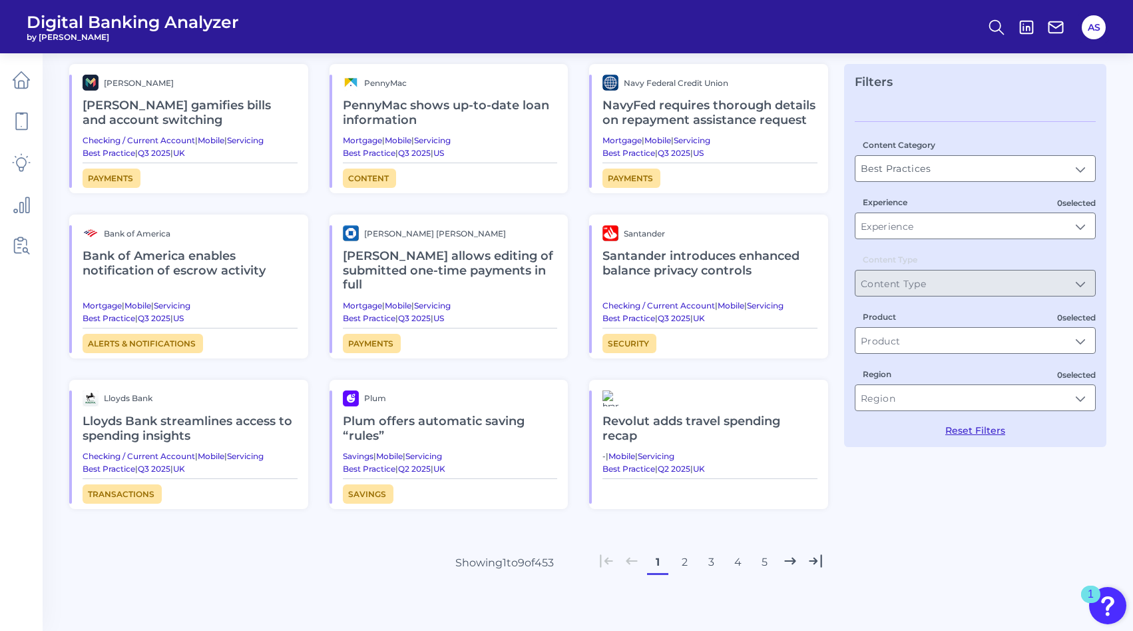
click at [411, 408] on h2 "Plum offers automatic saving “rules”​" at bounding box center [450, 428] width 215 height 45
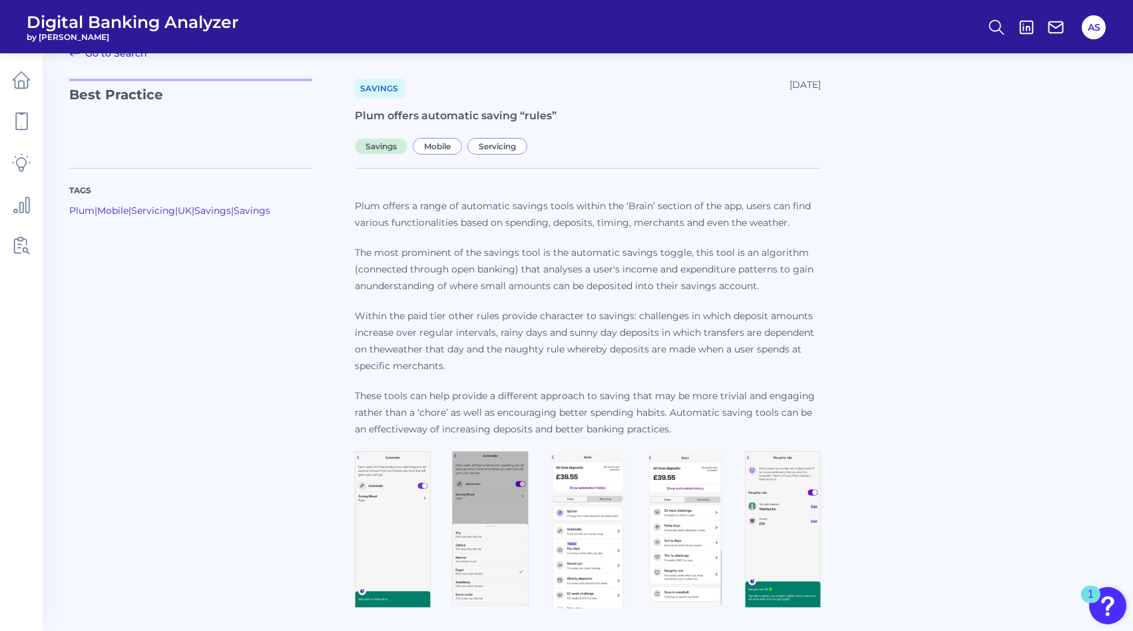
scroll to position [27, 0]
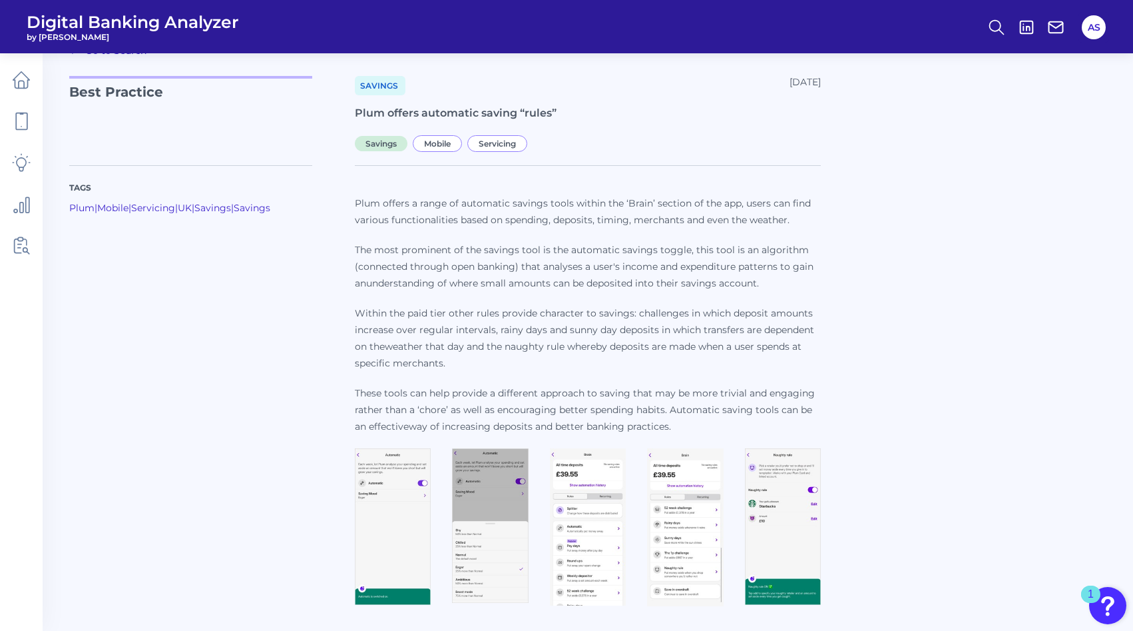
click at [404, 499] on img at bounding box center [393, 526] width 76 height 157
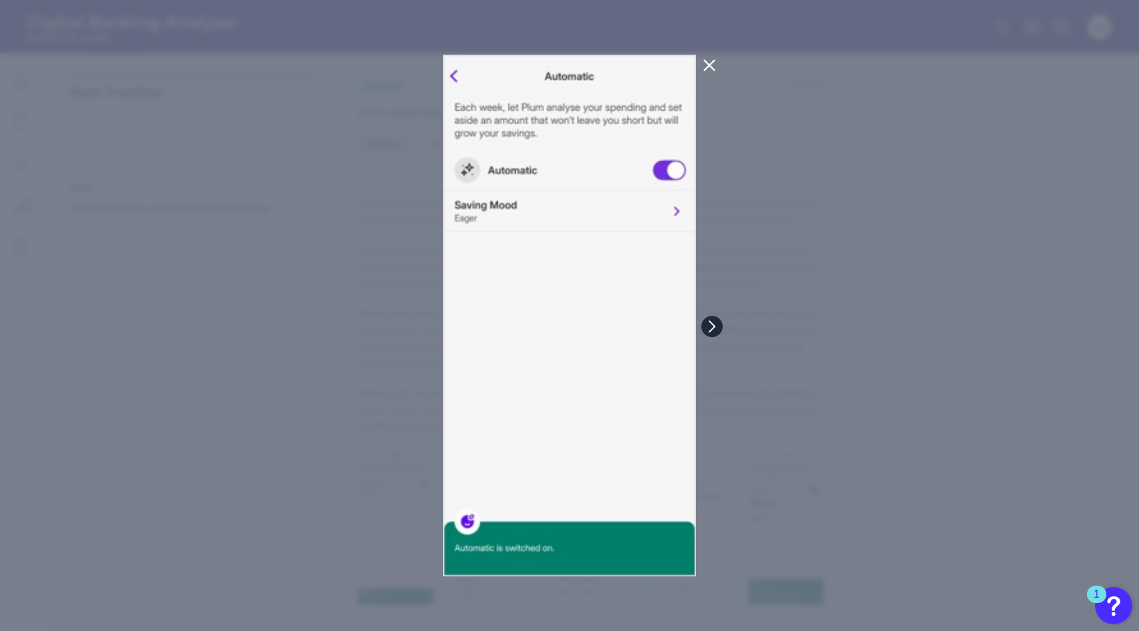
click at [714, 327] on icon at bounding box center [712, 326] width 12 height 12
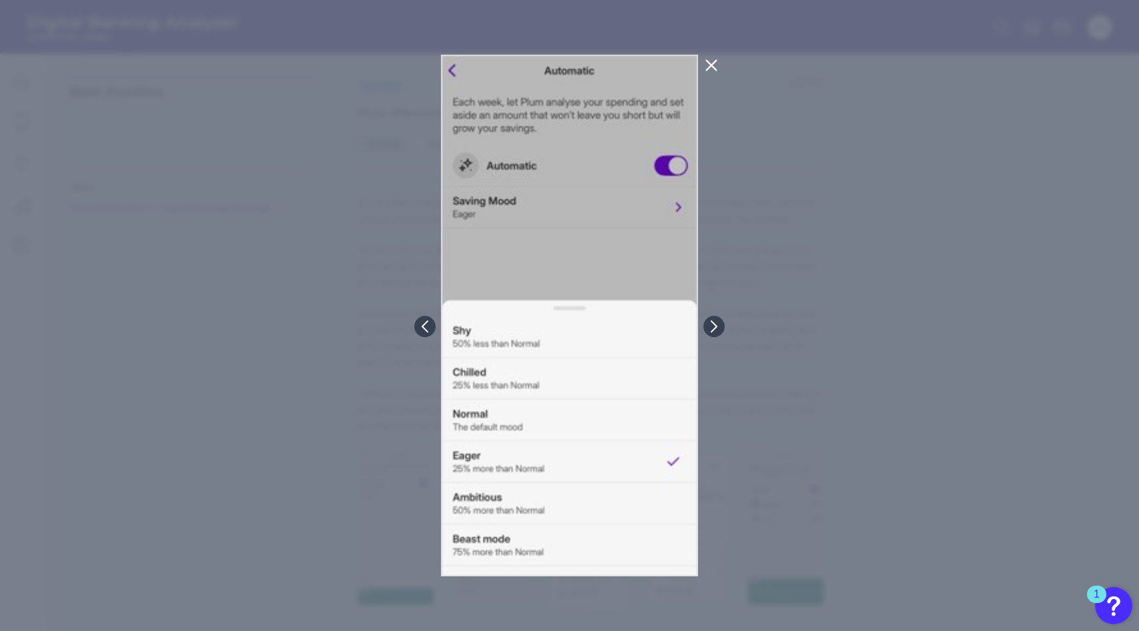
click at [711, 65] on icon at bounding box center [711, 66] width 10 height 10
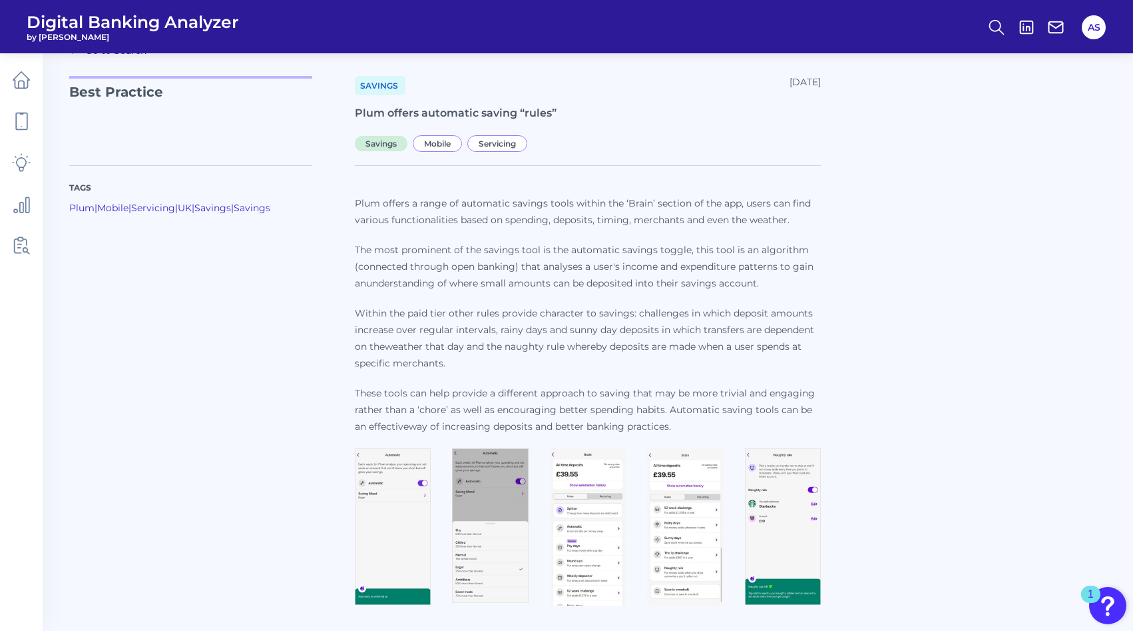
click at [423, 504] on img at bounding box center [393, 526] width 76 height 157
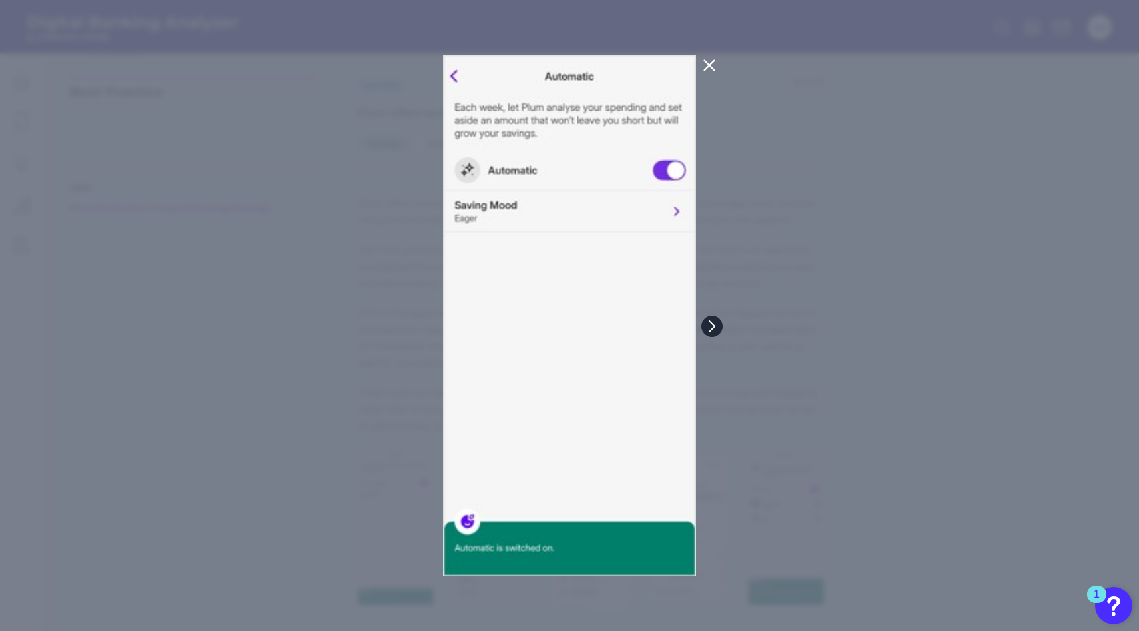
click at [716, 330] on icon at bounding box center [712, 326] width 12 height 12
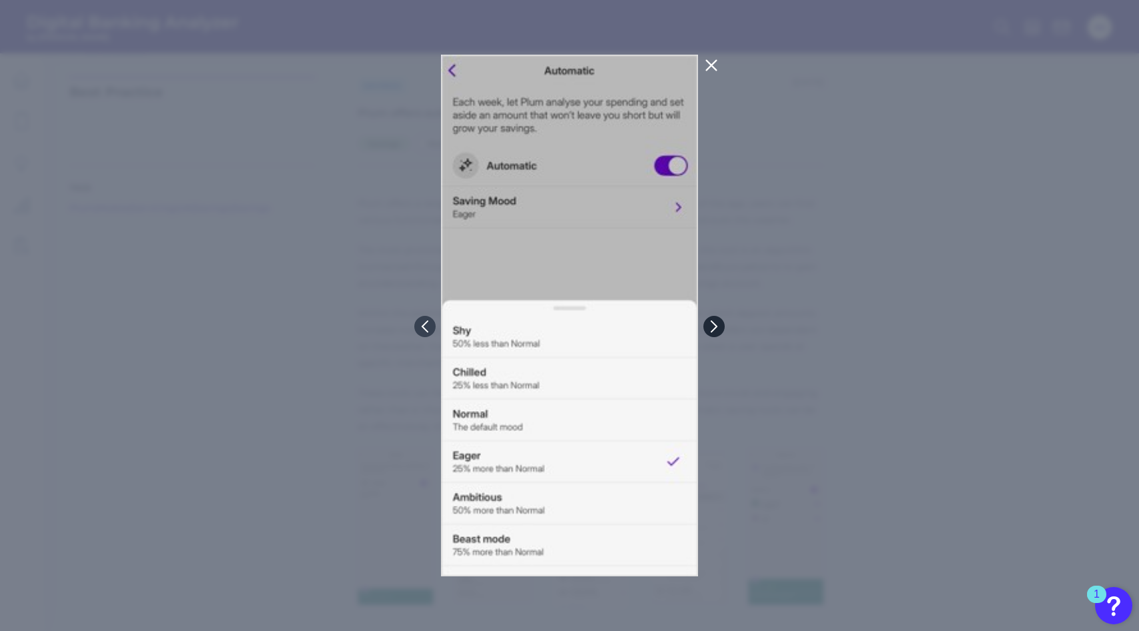
click at [716, 328] on icon at bounding box center [714, 326] width 12 height 12
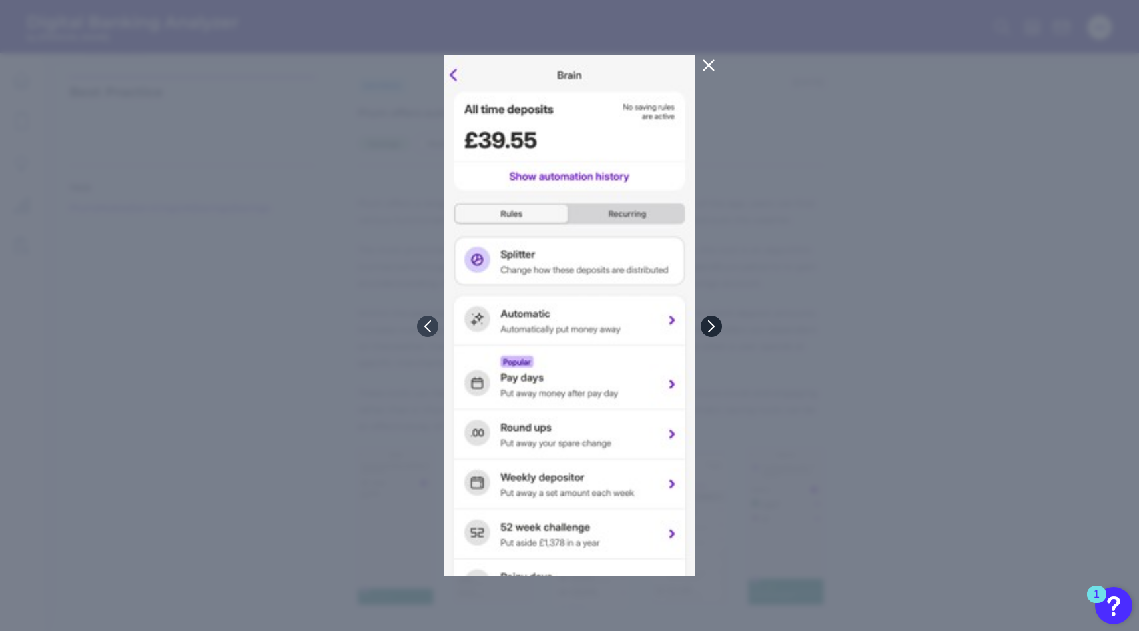
click at [710, 331] on icon at bounding box center [711, 326] width 12 height 12
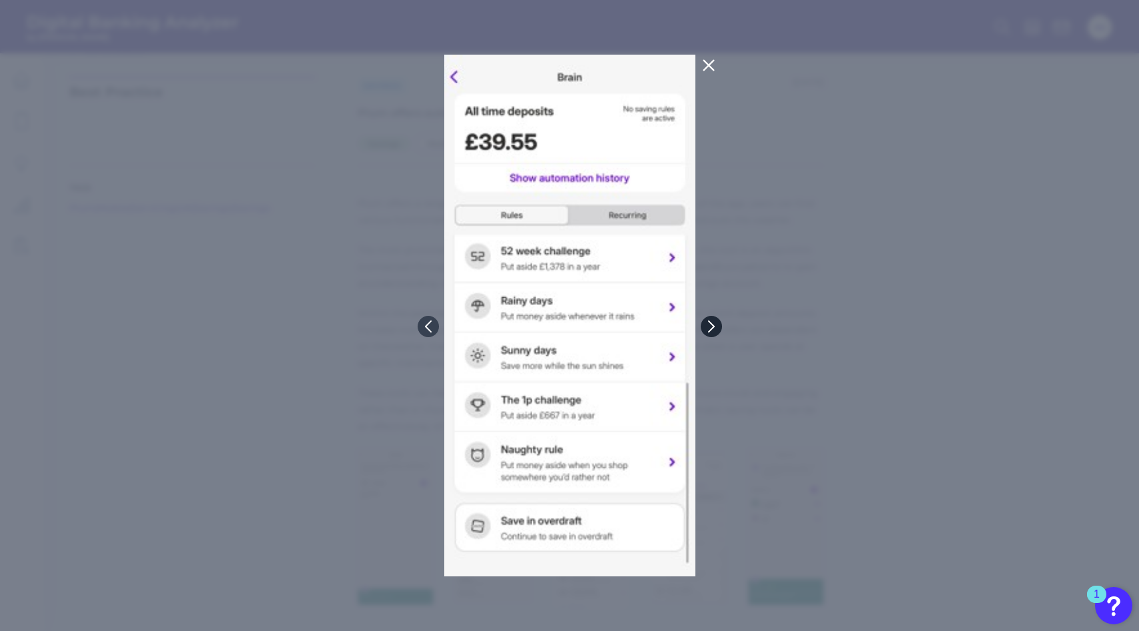
click at [712, 326] on icon at bounding box center [710, 325] width 5 height 11
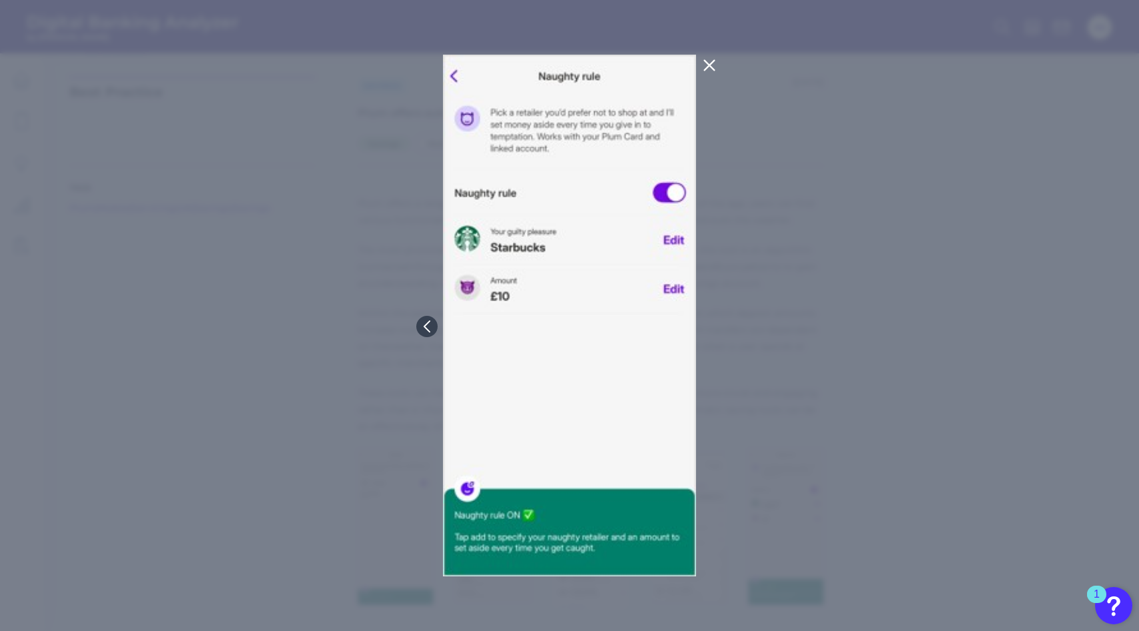
click at [711, 68] on icon at bounding box center [709, 66] width 10 height 10
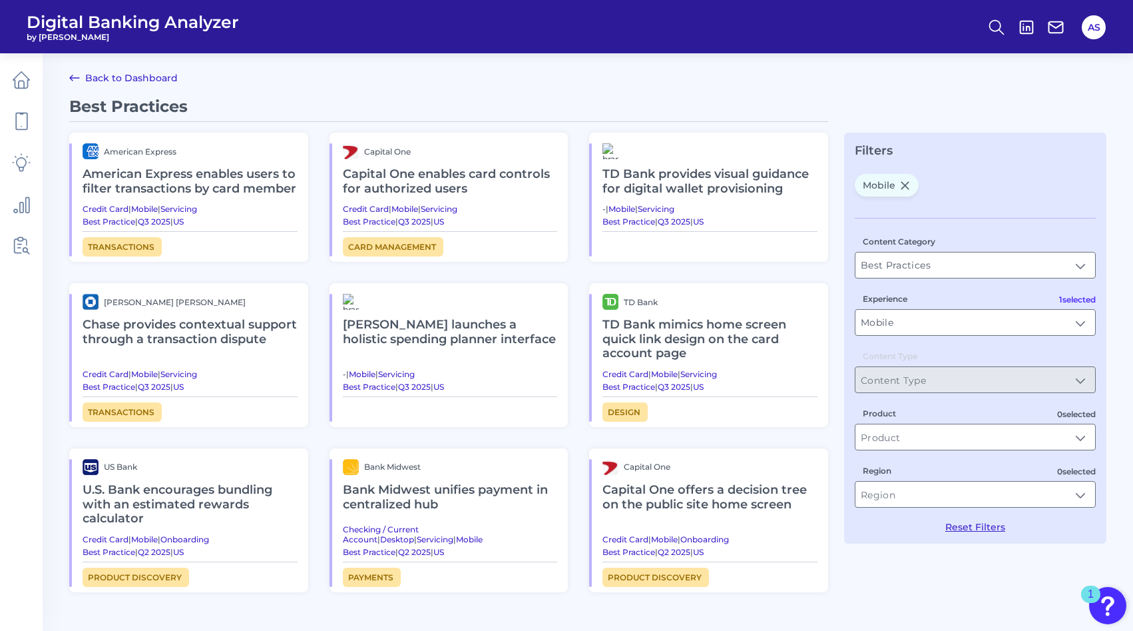
scroll to position [48, 0]
